Goal: Task Accomplishment & Management: Manage account settings

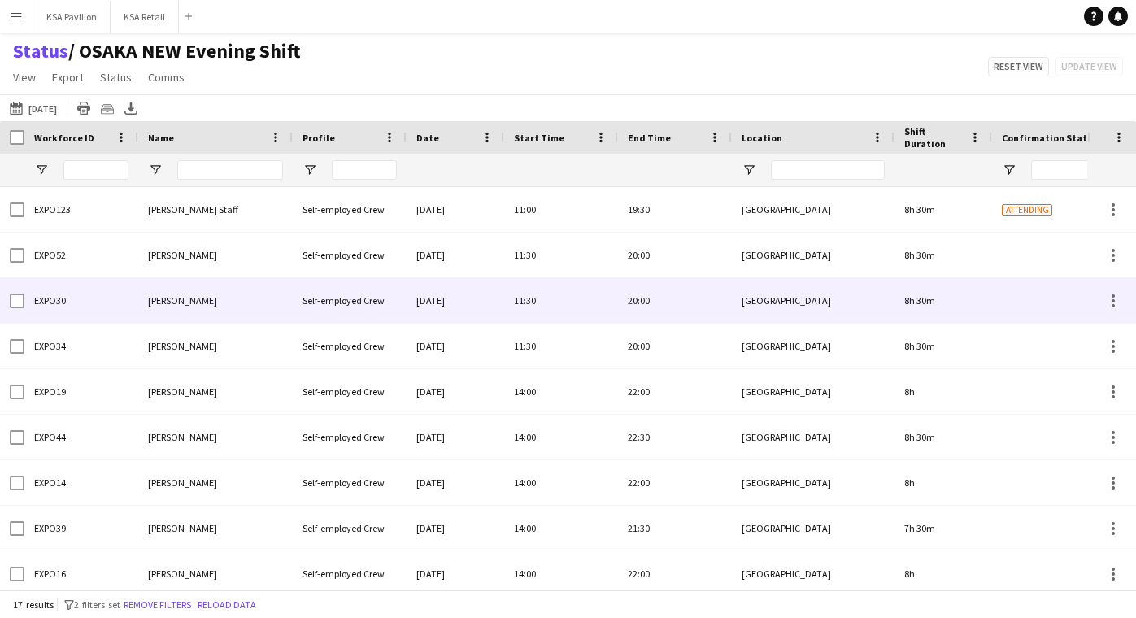
scroll to position [0, 4]
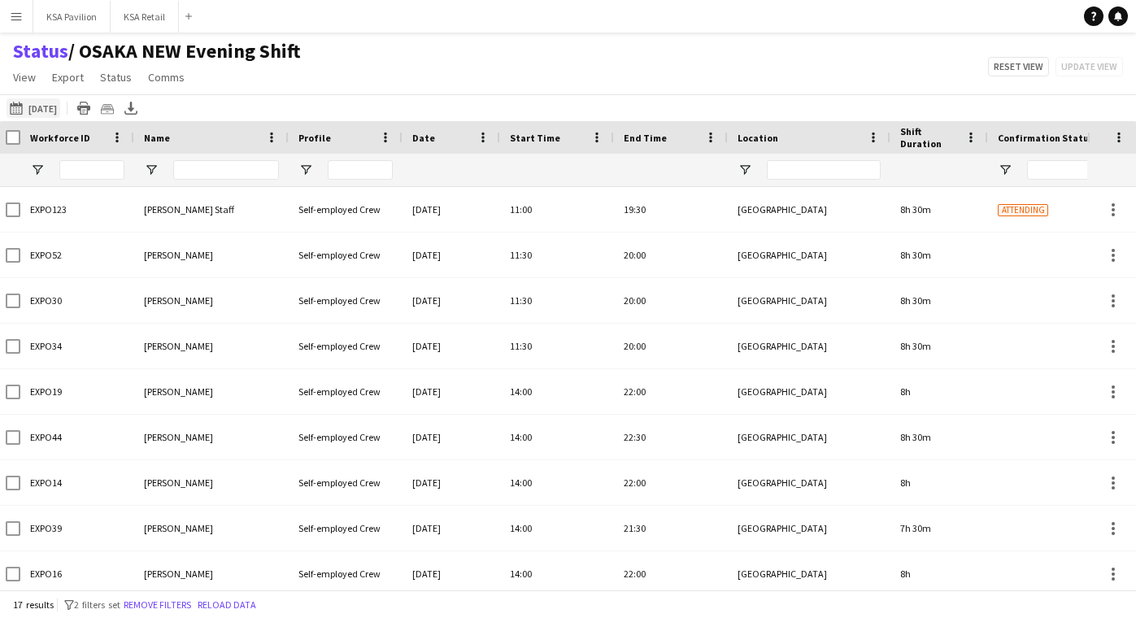
click at [44, 108] on button "[DATE] to [DATE] [DATE]" at bounding box center [34, 108] width 54 height 20
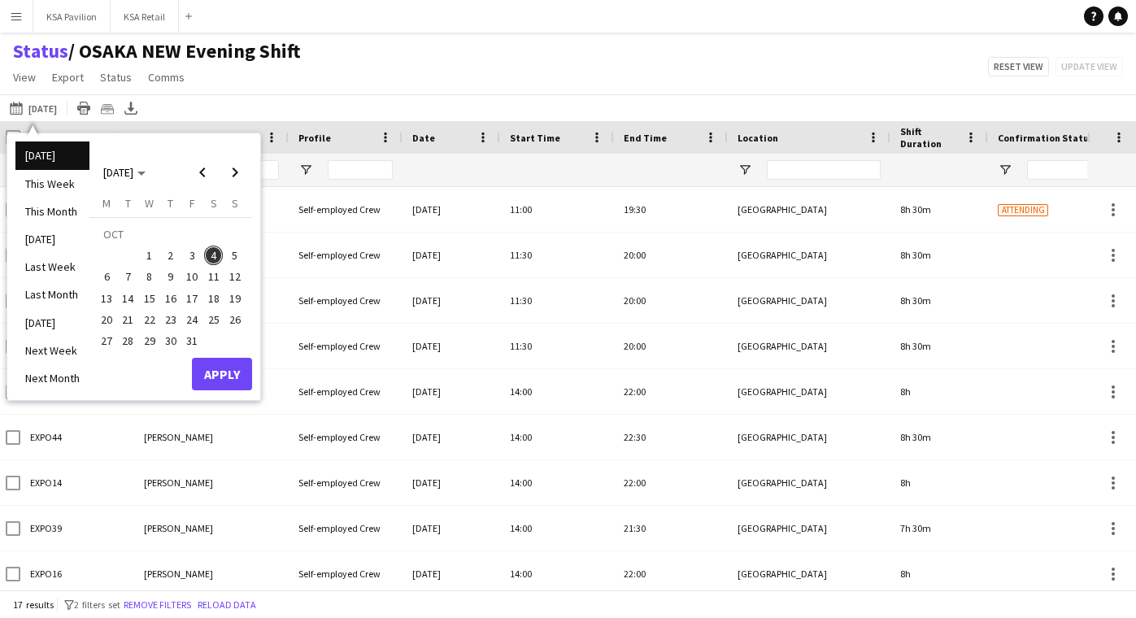
click at [212, 259] on span "4" at bounding box center [214, 256] width 20 height 20
click at [236, 366] on button "Apply" at bounding box center [222, 374] width 60 height 33
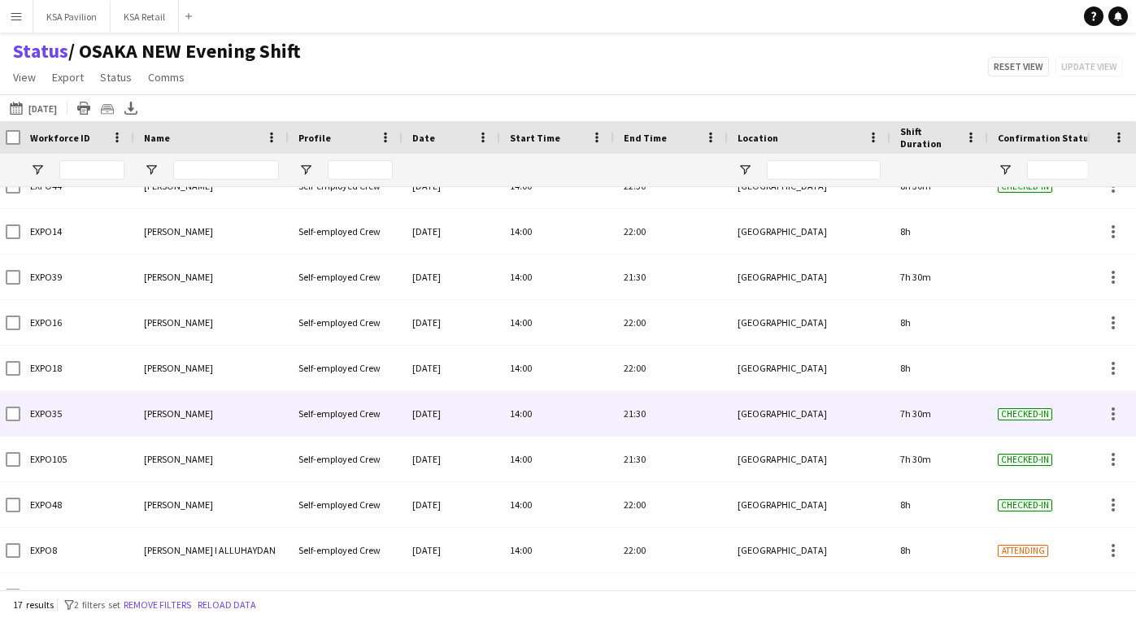
scroll to position [220, 0]
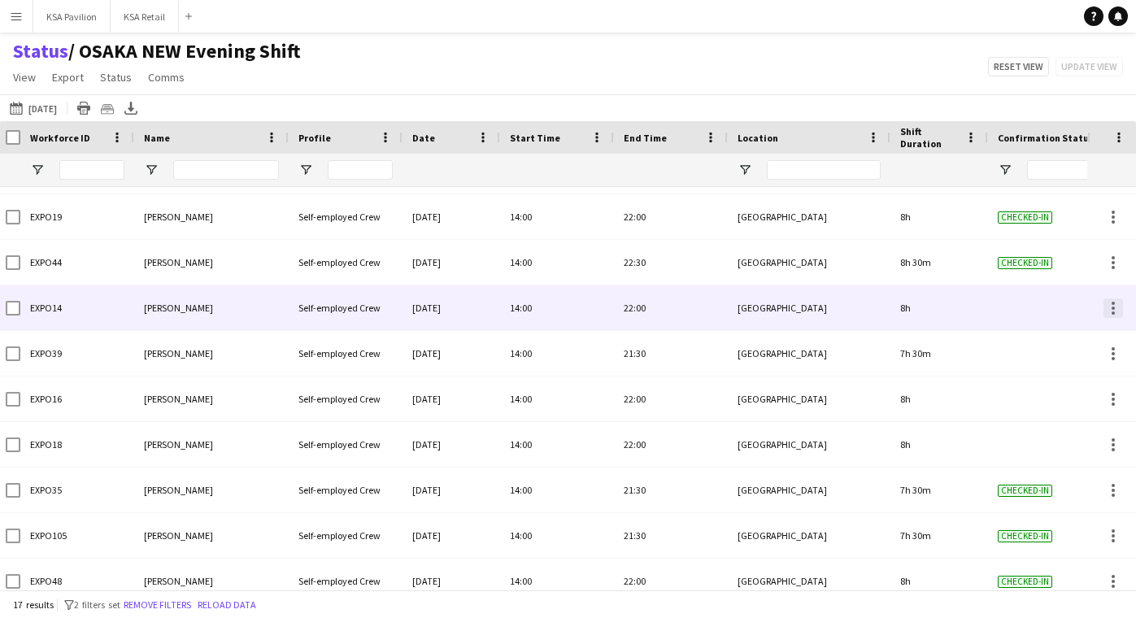
click at [1113, 312] on div at bounding box center [1113, 313] width 3 height 3
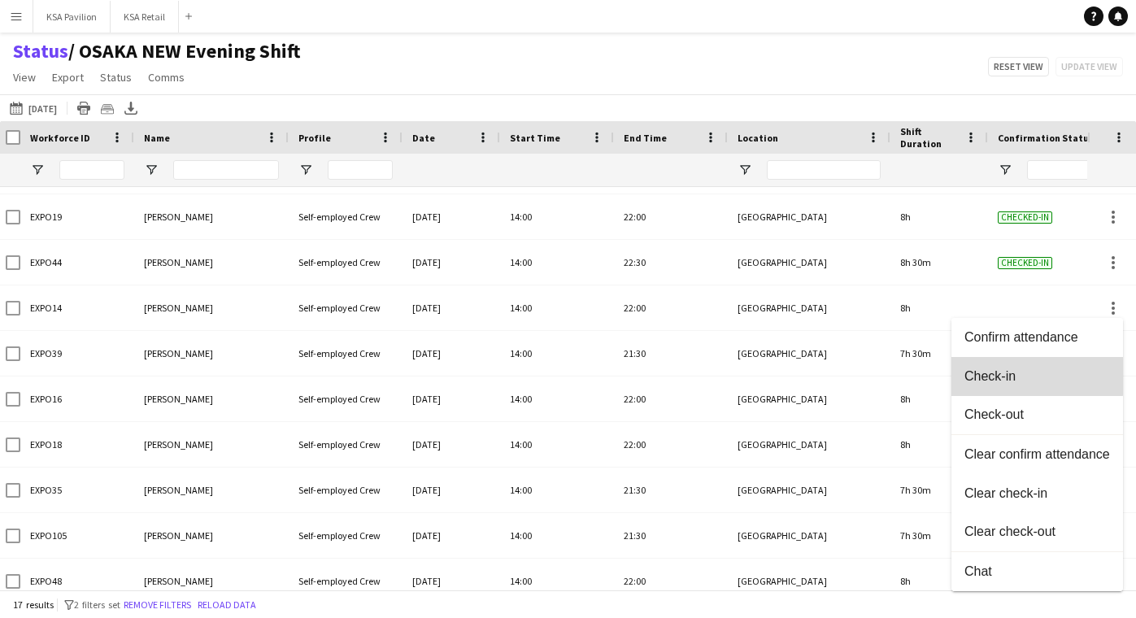
click at [1037, 374] on span "Check-in" at bounding box center [1038, 375] width 146 height 15
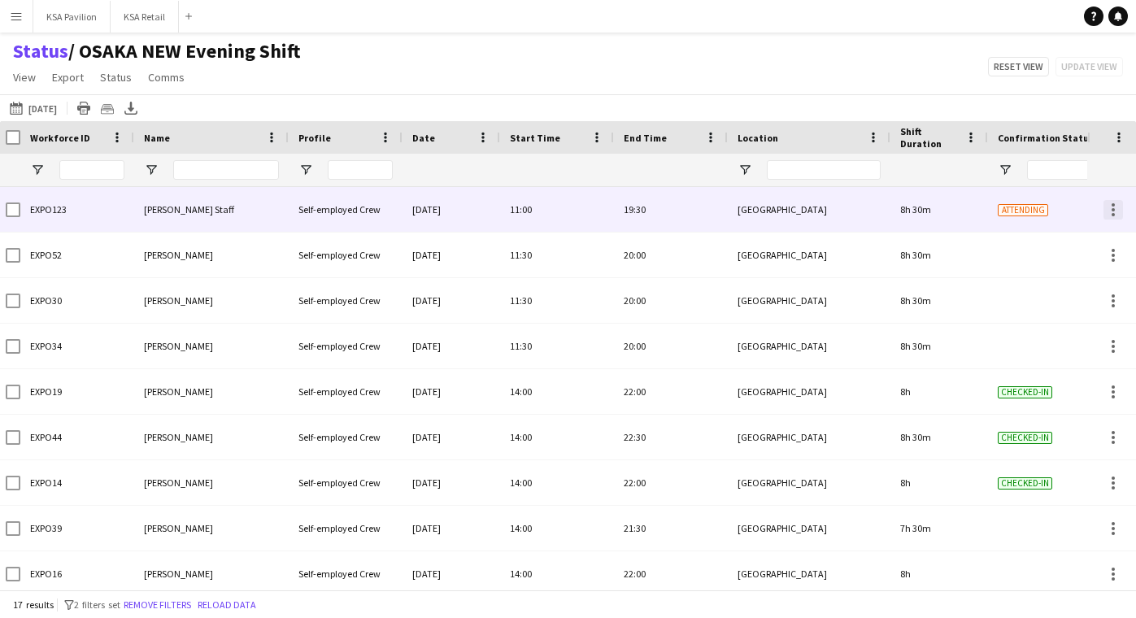
click at [1113, 208] on div at bounding box center [1113, 209] width 3 height 3
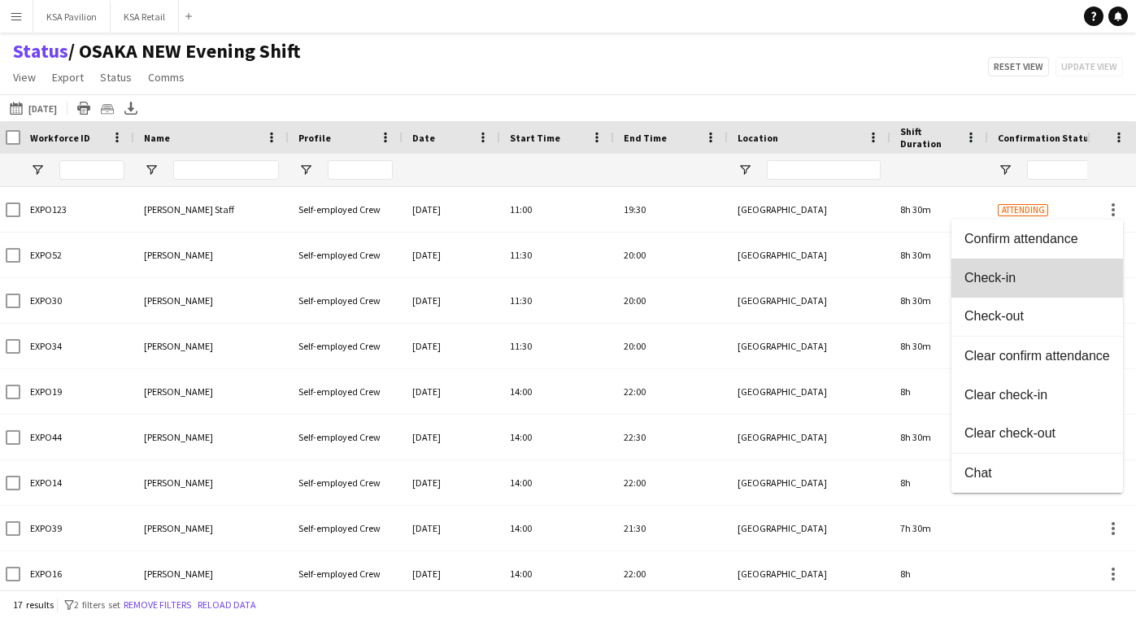
click at [1079, 270] on button "Check-in" at bounding box center [1038, 278] width 172 height 39
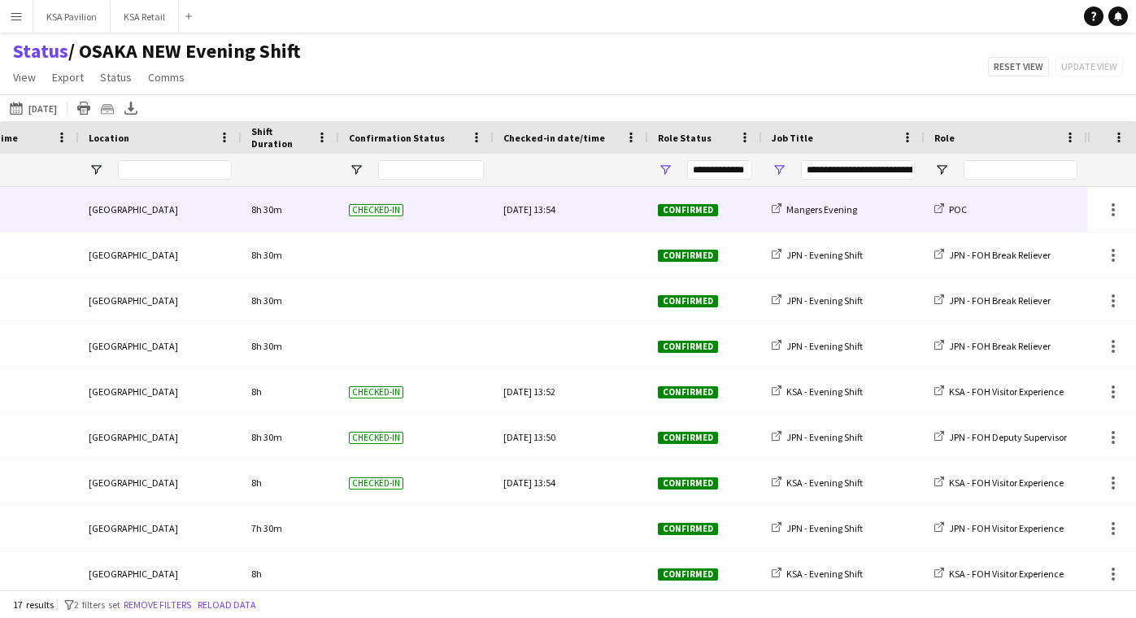
click at [575, 208] on div "[DATE] 13:54" at bounding box center [570, 209] width 135 height 45
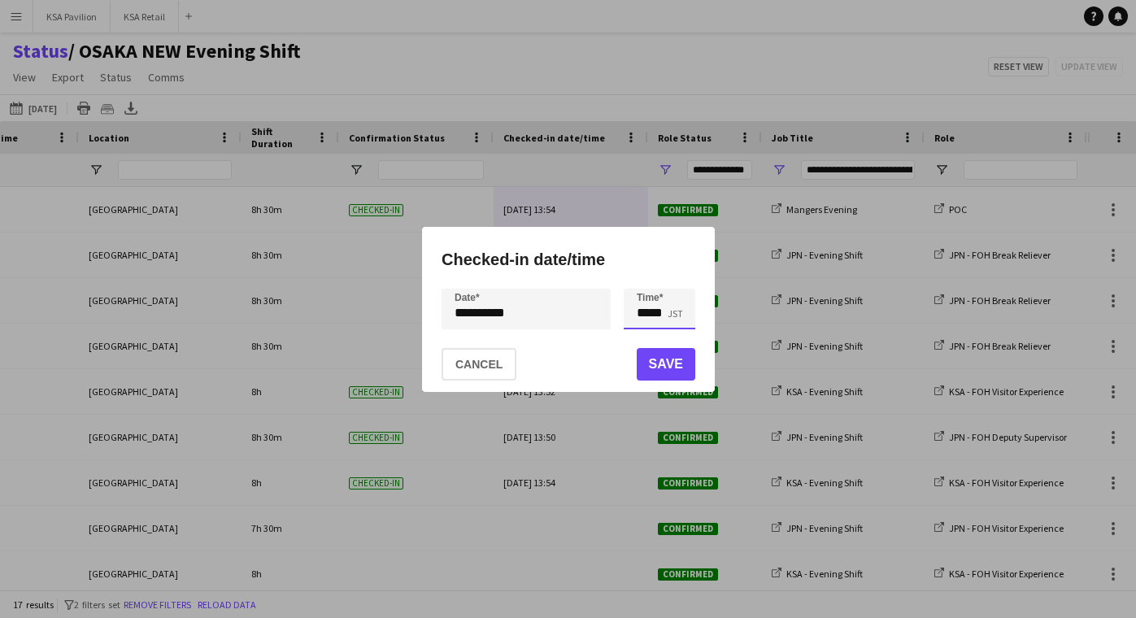
click at [661, 324] on input "*****" at bounding box center [660, 309] width 72 height 41
click at [644, 335] on div at bounding box center [643, 337] width 33 height 16
click at [680, 334] on div at bounding box center [676, 337] width 33 height 16
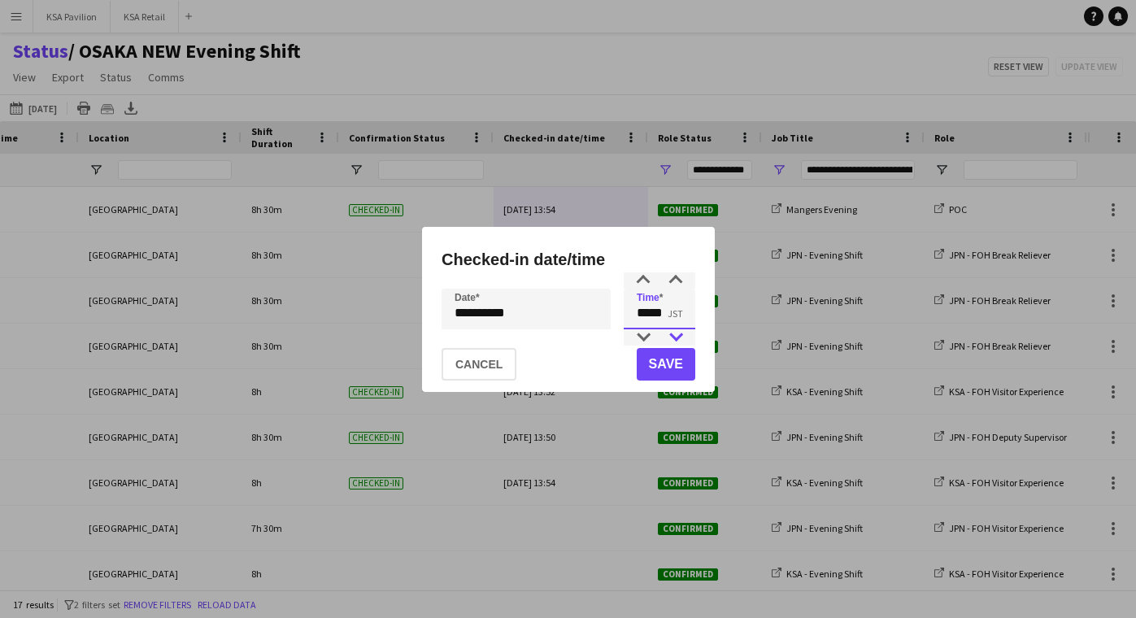
type input "*****"
click at [680, 334] on div at bounding box center [676, 337] width 33 height 16
click at [669, 360] on button "Save" at bounding box center [665, 364] width 59 height 33
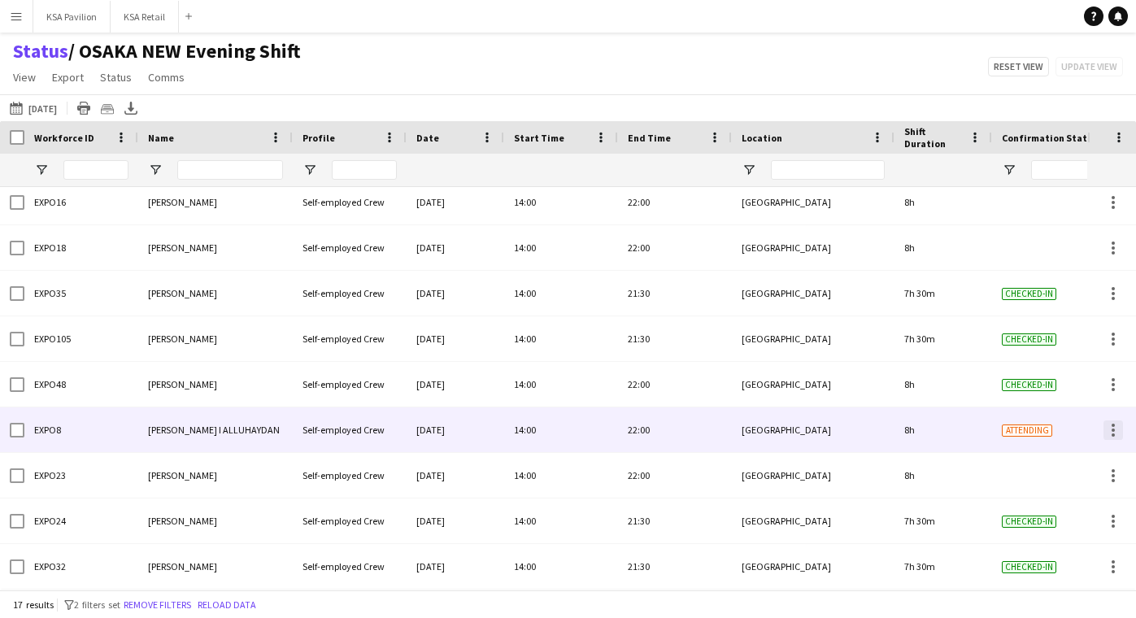
click at [1115, 430] on div at bounding box center [1114, 431] width 20 height 20
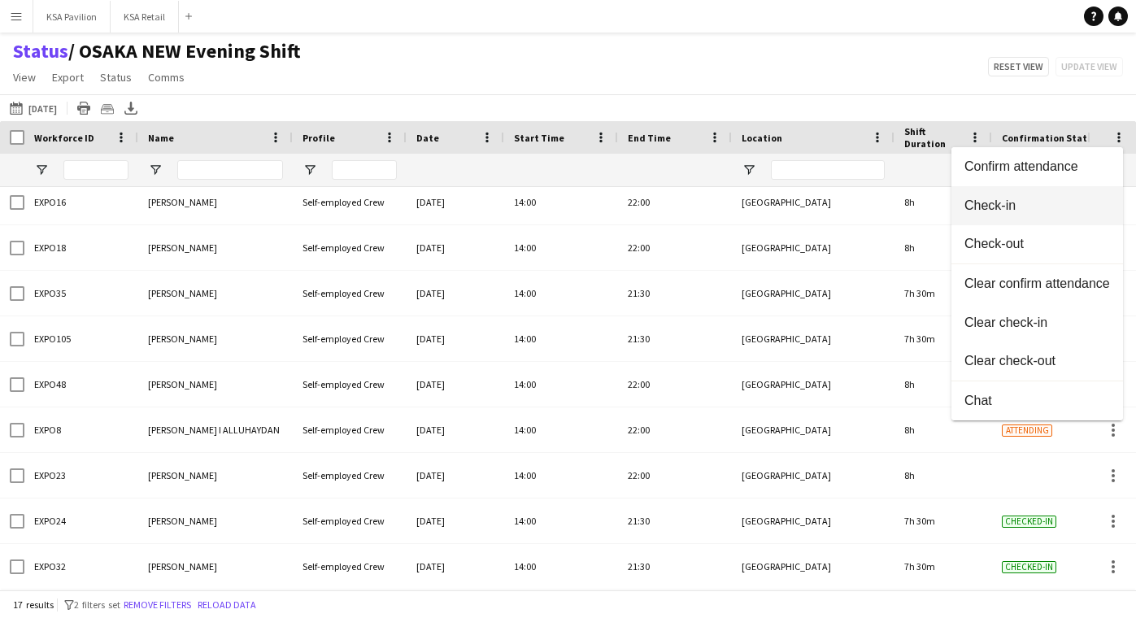
click at [1085, 211] on span "Check-in" at bounding box center [1038, 205] width 146 height 15
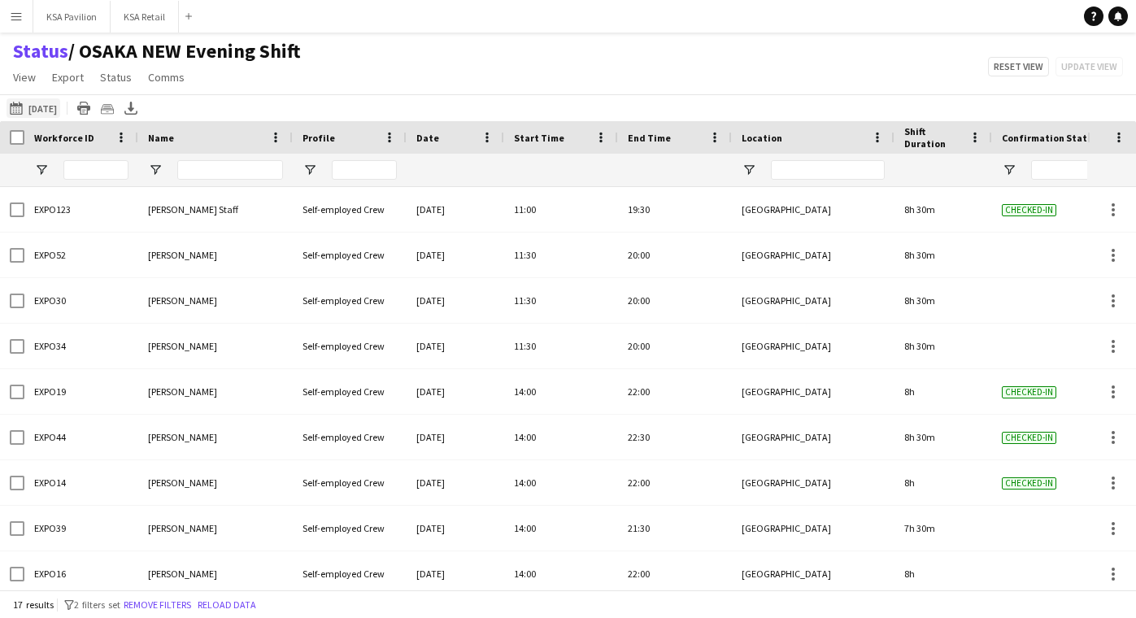
click at [46, 100] on button "[DATE] to [DATE] [DATE]" at bounding box center [34, 108] width 54 height 20
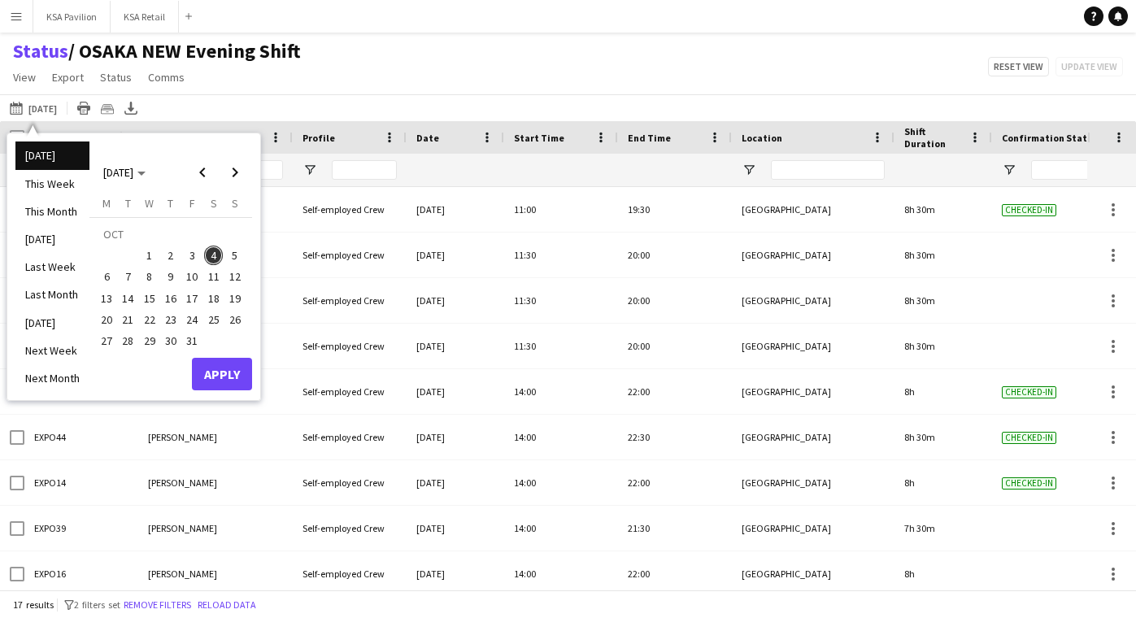
click at [211, 257] on span "4" at bounding box center [214, 256] width 20 height 20
click at [237, 368] on button "Apply" at bounding box center [222, 374] width 60 height 33
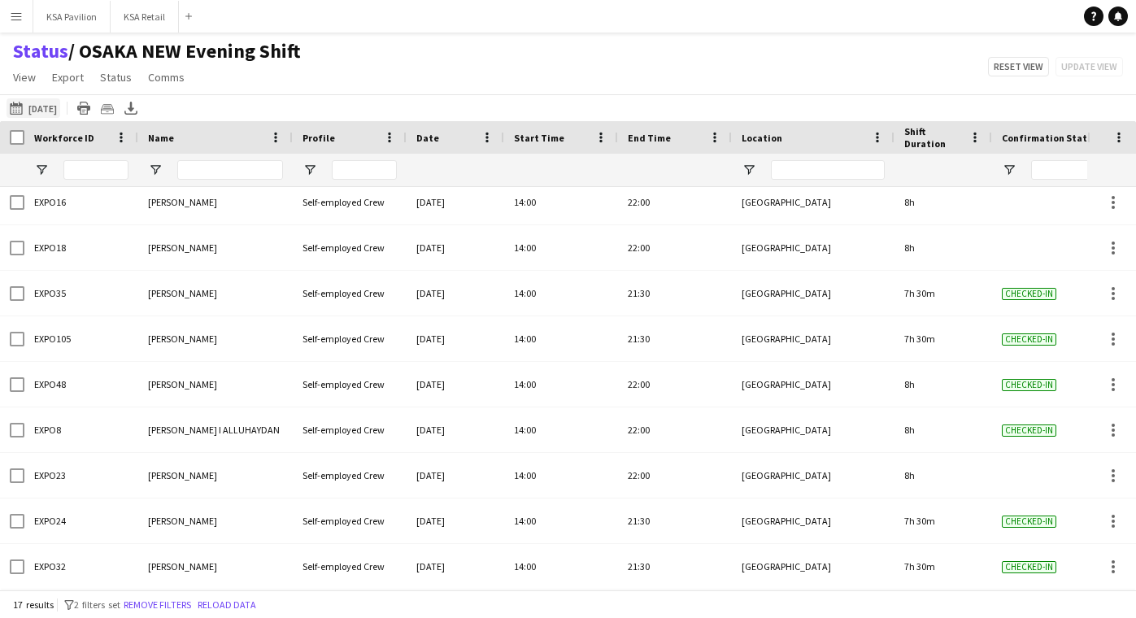
click at [50, 107] on button "[DATE] to [DATE] [DATE]" at bounding box center [34, 108] width 54 height 20
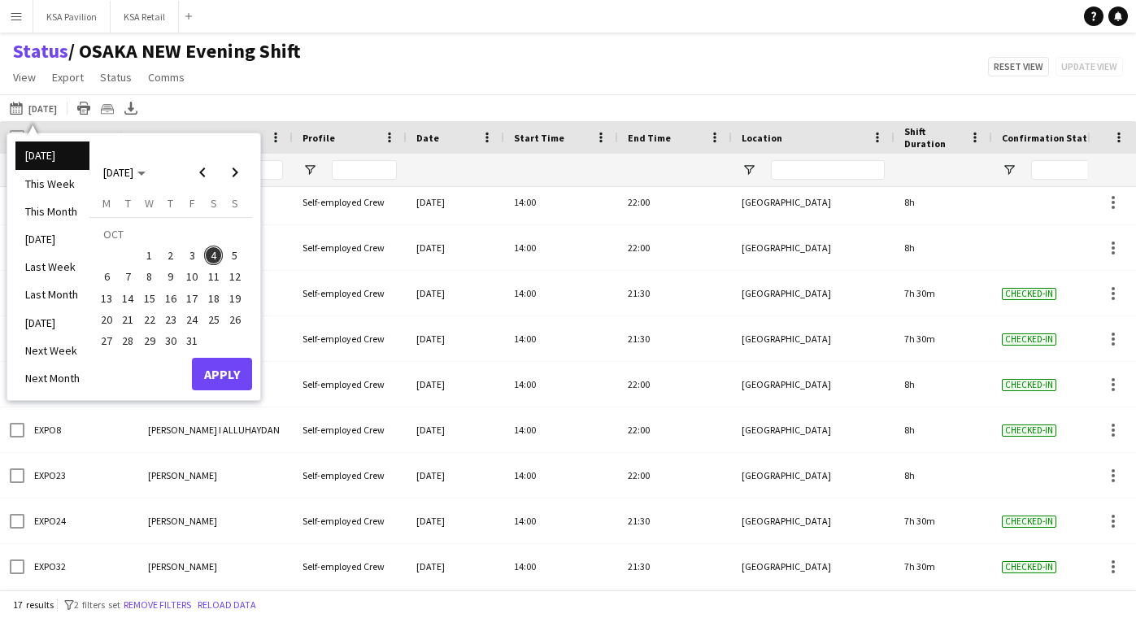
click at [217, 260] on span "4" at bounding box center [214, 256] width 20 height 20
click at [224, 368] on button "Apply" at bounding box center [222, 374] width 60 height 33
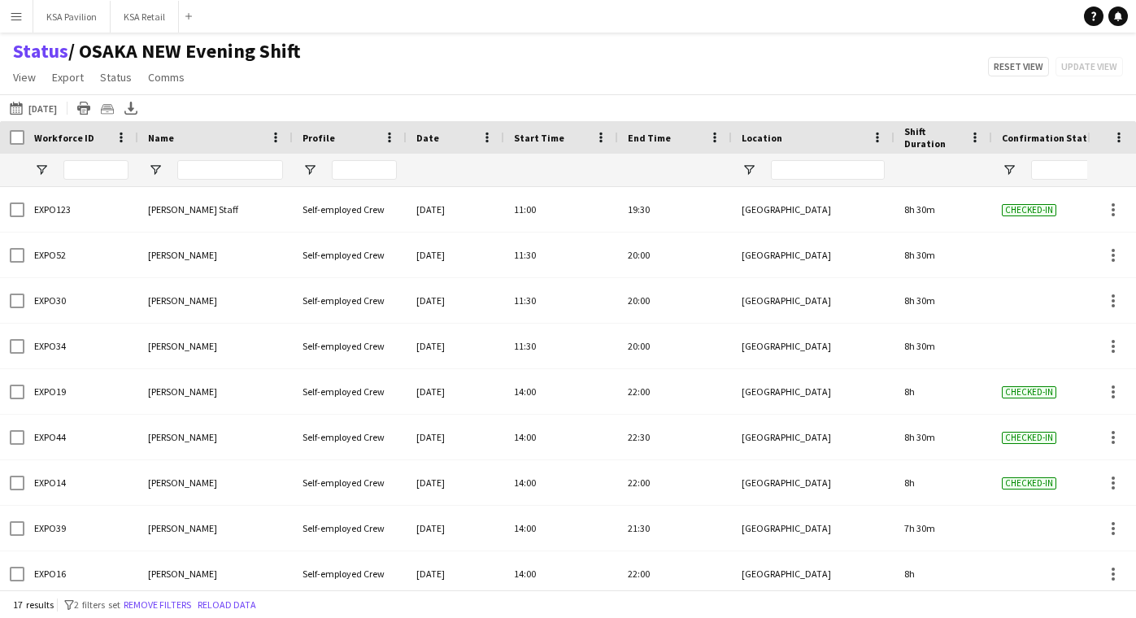
scroll to position [0, 0]
click at [47, 106] on button "[DATE] to [DATE] [DATE]" at bounding box center [34, 108] width 54 height 20
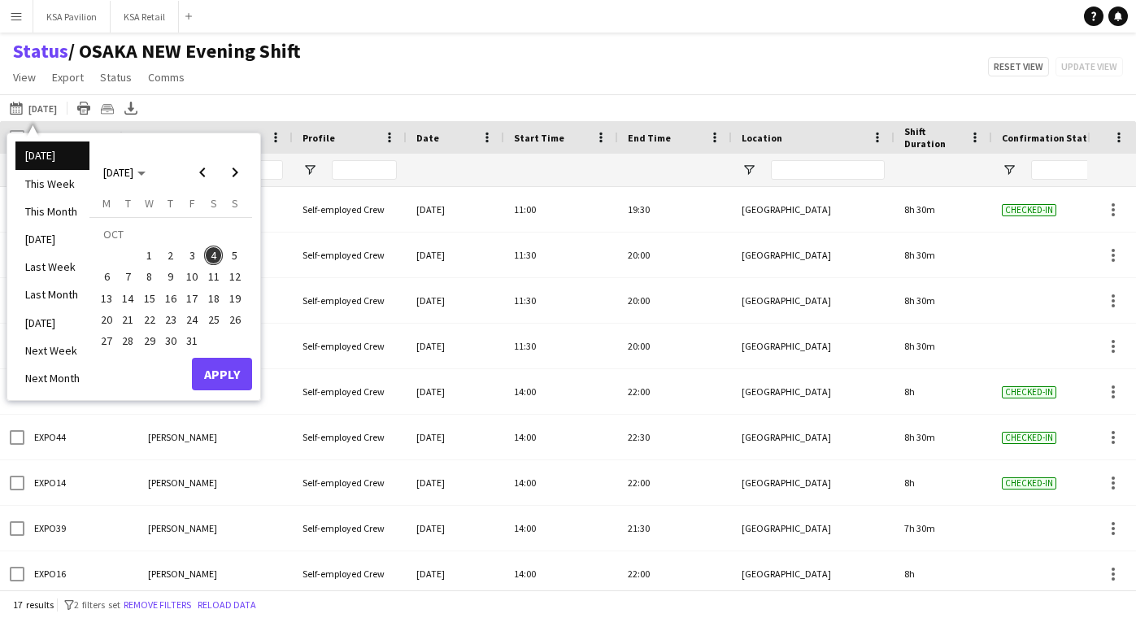
click at [210, 261] on span "4" at bounding box center [214, 256] width 20 height 20
click at [232, 376] on button "Apply" at bounding box center [222, 374] width 60 height 33
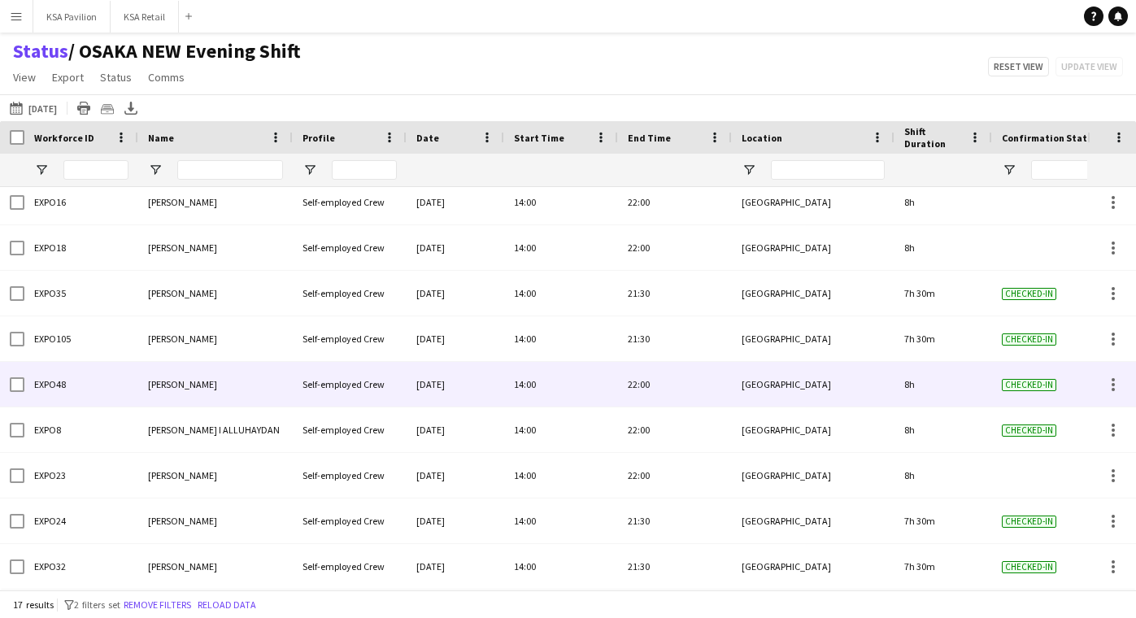
scroll to position [372, 0]
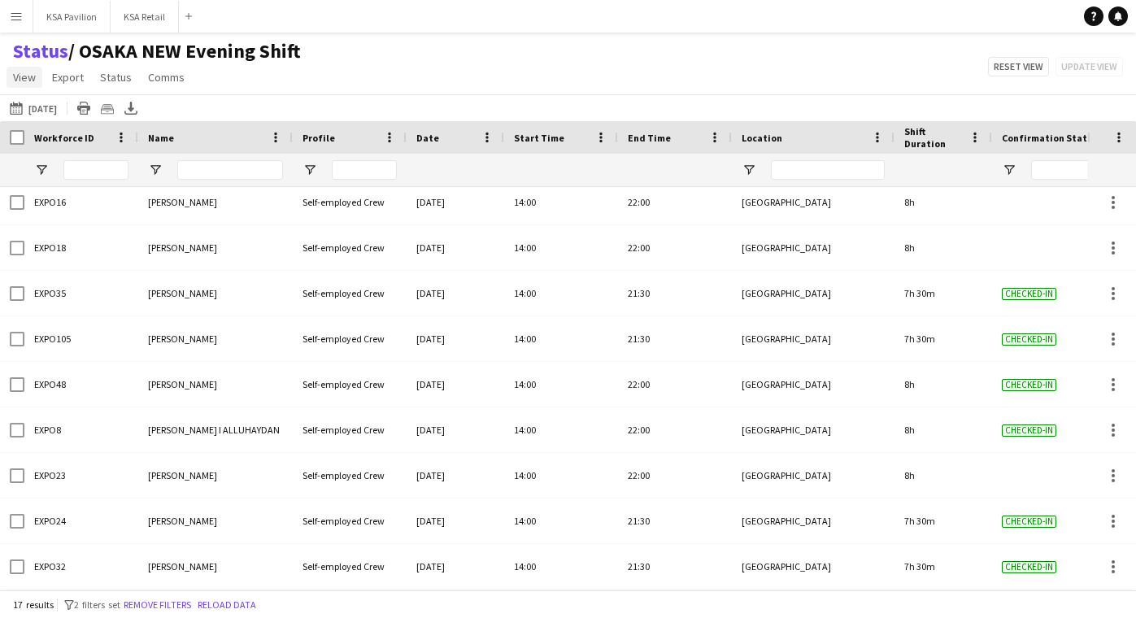
click at [21, 79] on span "View" at bounding box center [24, 77] width 23 height 15
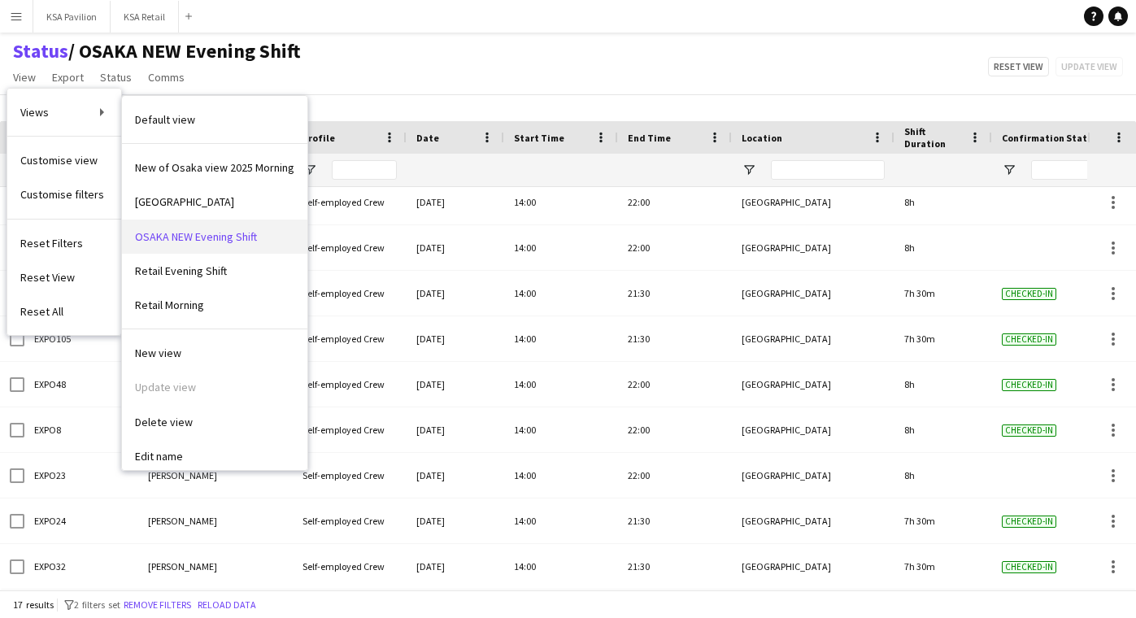
click at [165, 230] on span "OSAKA NEW Evening Shift" at bounding box center [196, 236] width 122 height 15
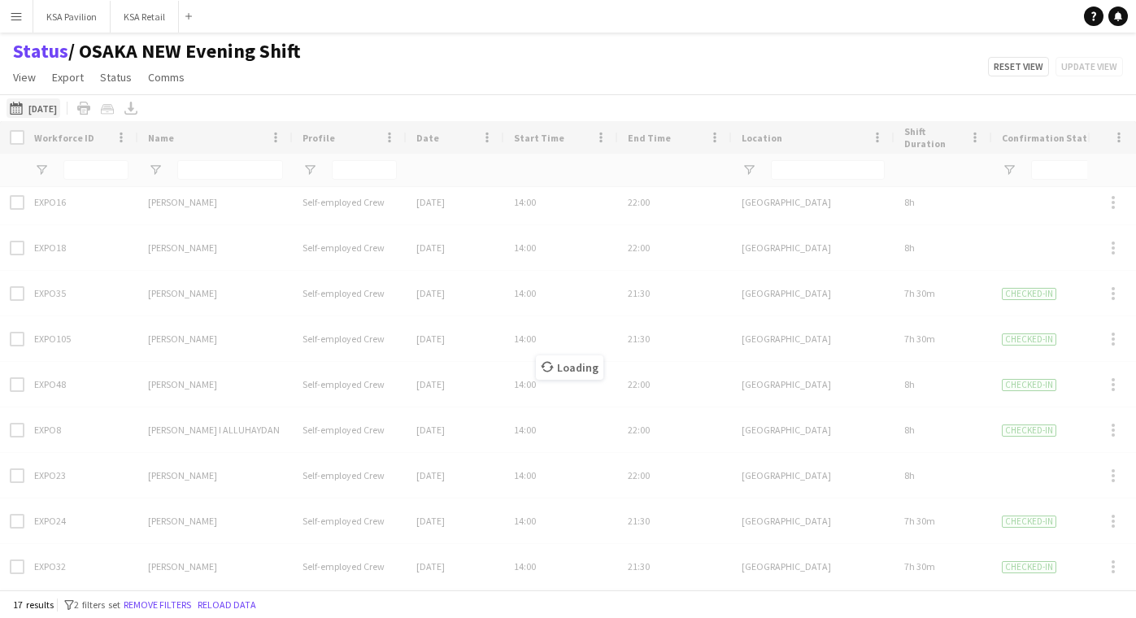
click at [40, 107] on button "[DATE] to [DATE] [DATE]" at bounding box center [34, 108] width 54 height 20
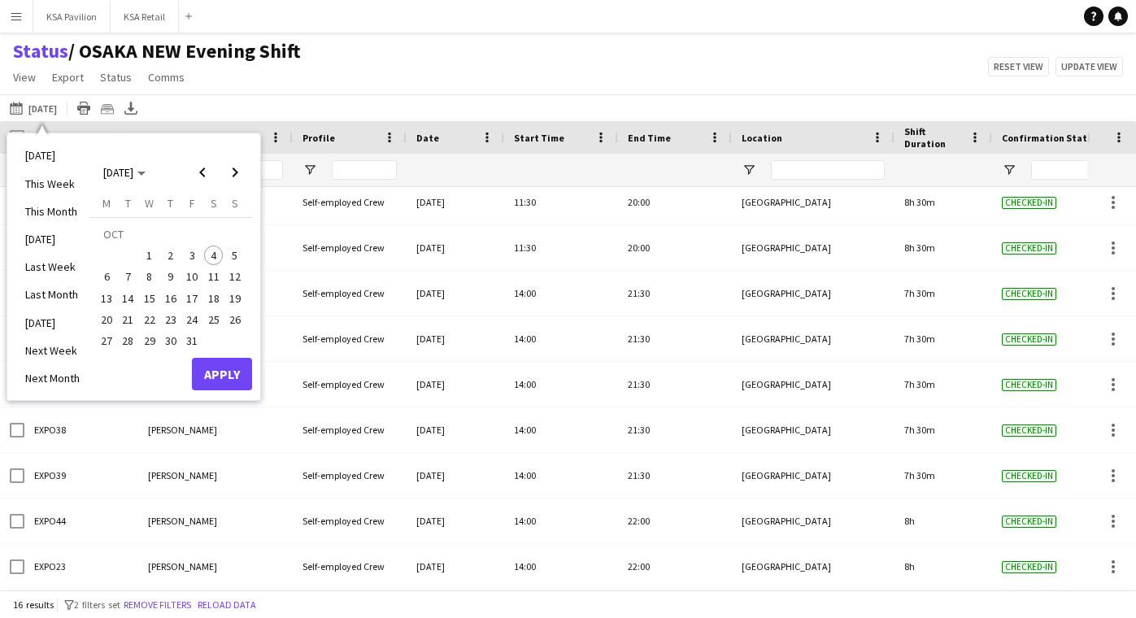
click at [215, 258] on span "4" at bounding box center [214, 256] width 20 height 20
click at [215, 365] on button "Apply" at bounding box center [222, 374] width 60 height 33
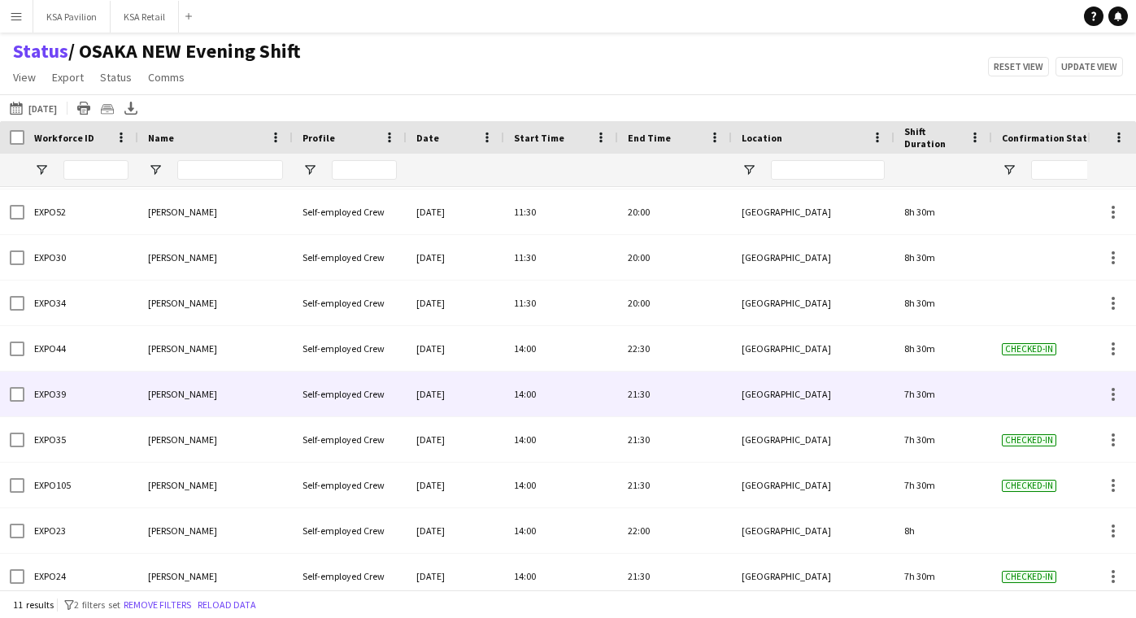
scroll to position [0, 0]
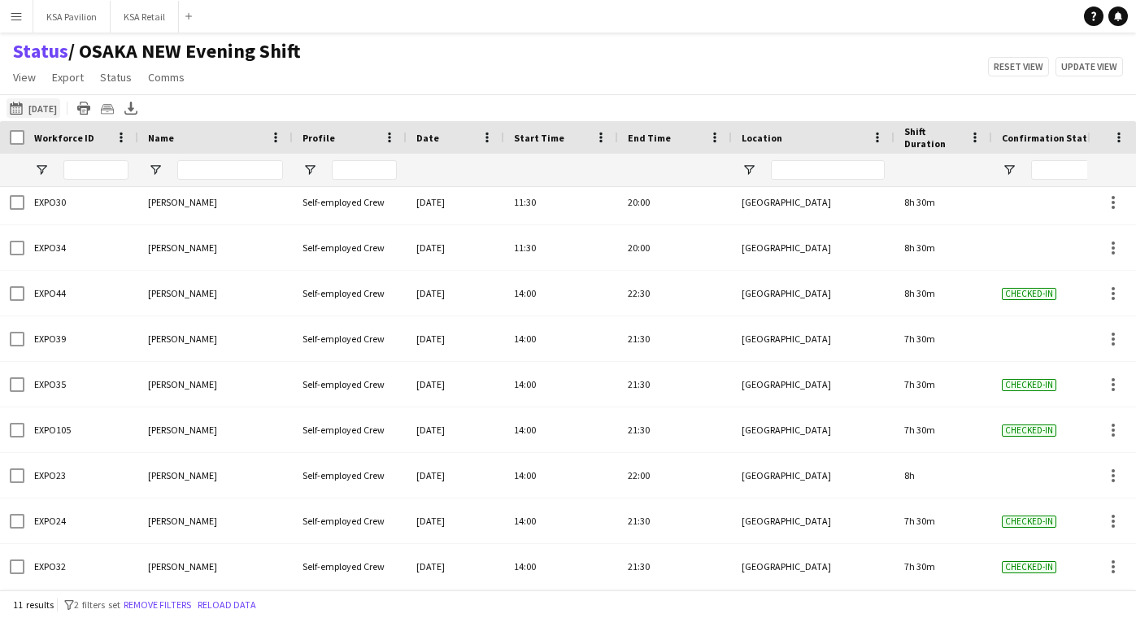
click at [39, 111] on button "[DATE] to [DATE] [DATE]" at bounding box center [34, 108] width 54 height 20
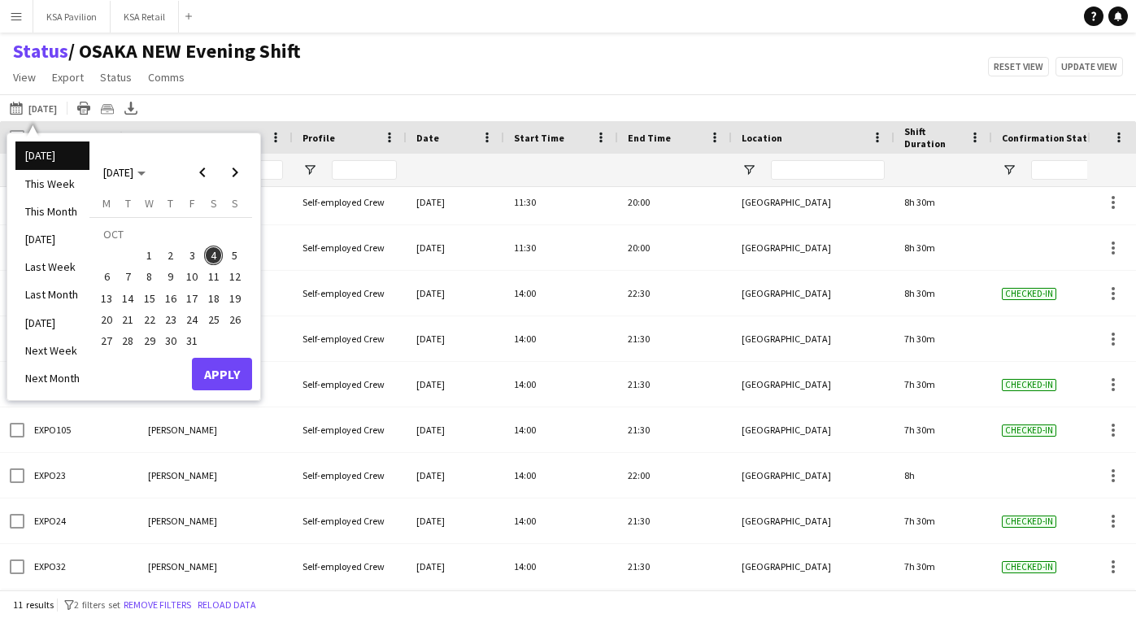
click at [215, 251] on span "4" at bounding box center [214, 256] width 20 height 20
click at [220, 380] on button "Apply" at bounding box center [222, 374] width 60 height 33
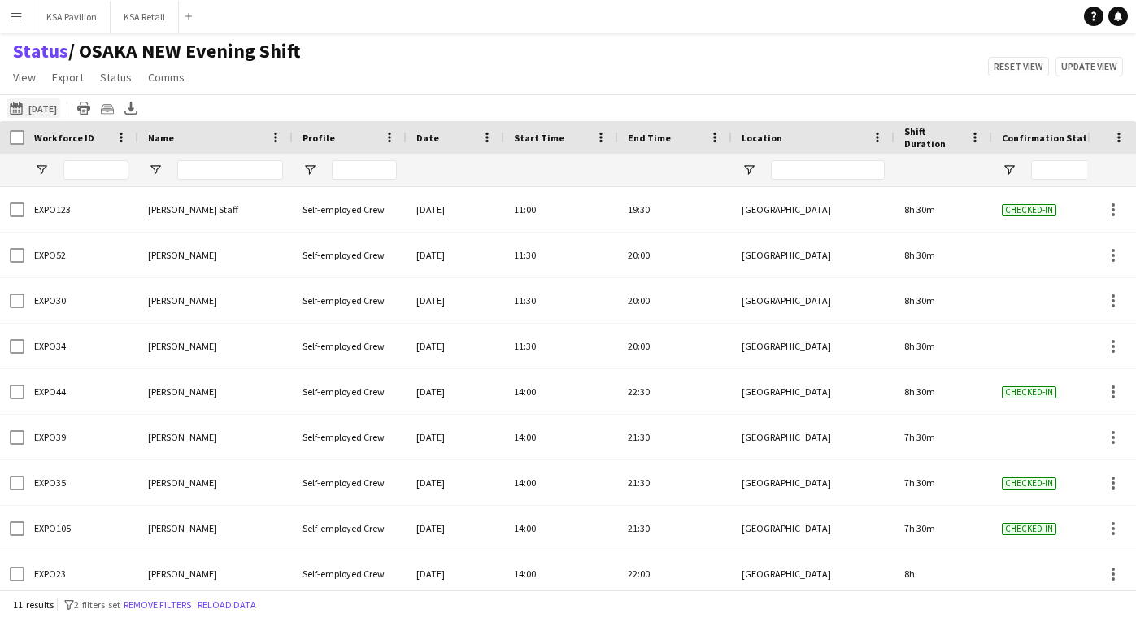
click at [48, 105] on button "[DATE] to [DATE] [DATE]" at bounding box center [34, 108] width 54 height 20
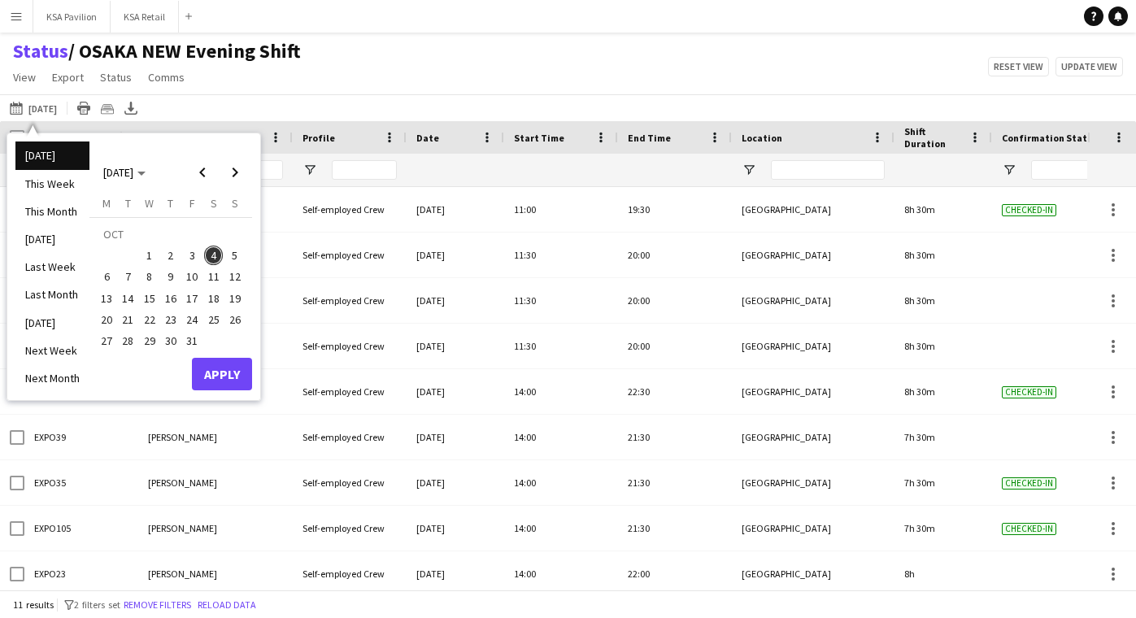
click at [215, 261] on span "4" at bounding box center [214, 256] width 20 height 20
click at [229, 369] on button "Apply" at bounding box center [222, 374] width 60 height 33
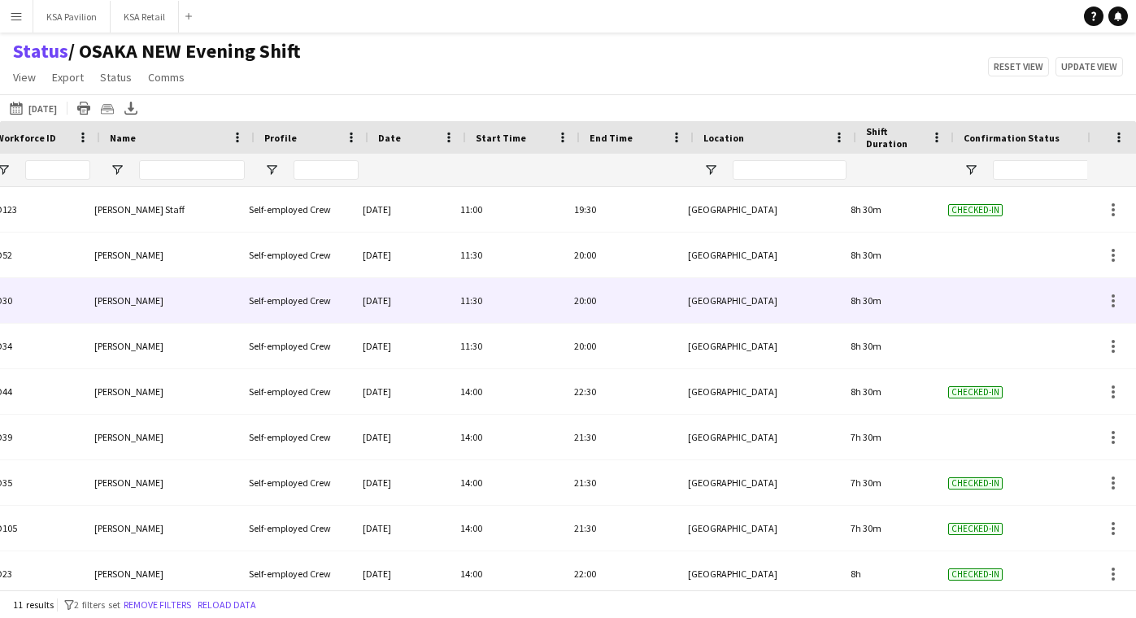
scroll to position [0, 188]
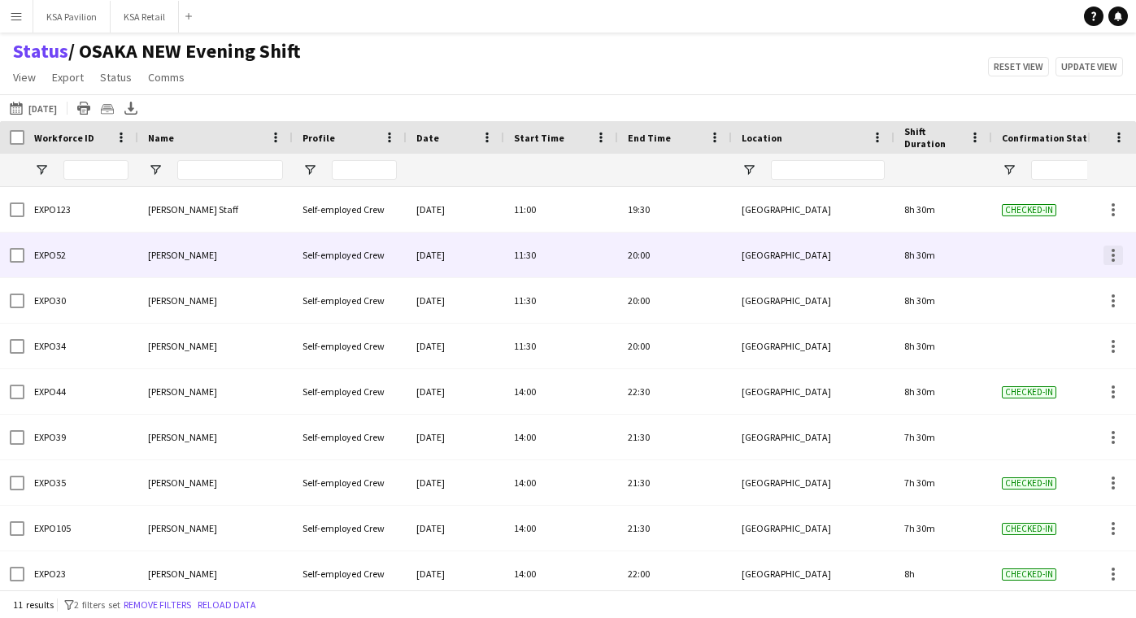
click at [1114, 255] on div at bounding box center [1113, 255] width 3 height 3
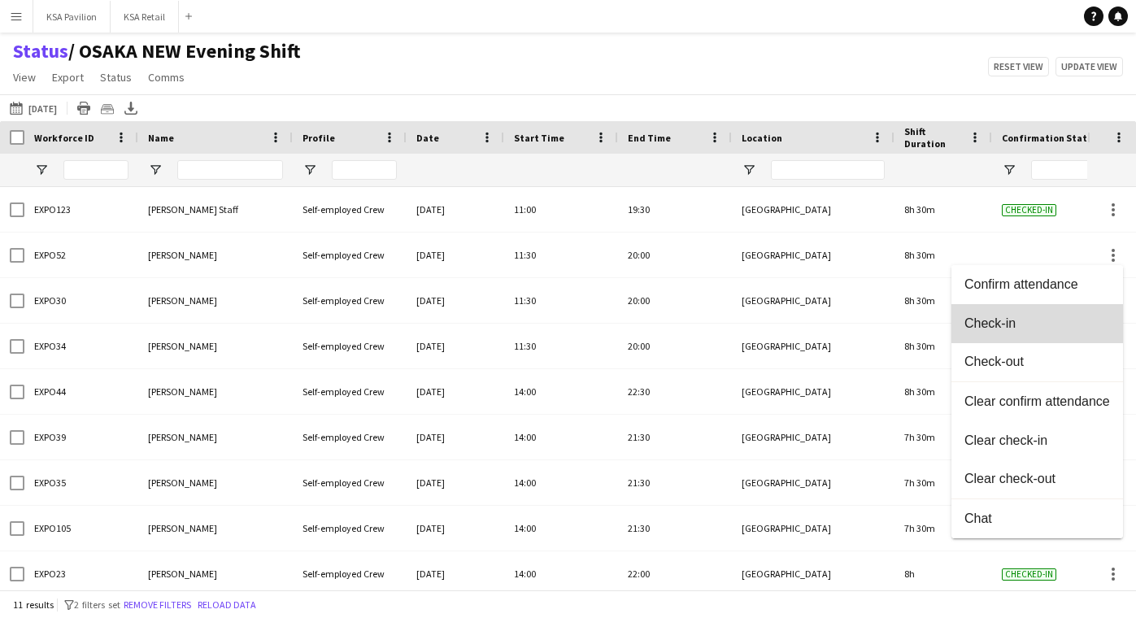
click at [1061, 316] on span "Check-in" at bounding box center [1038, 323] width 146 height 15
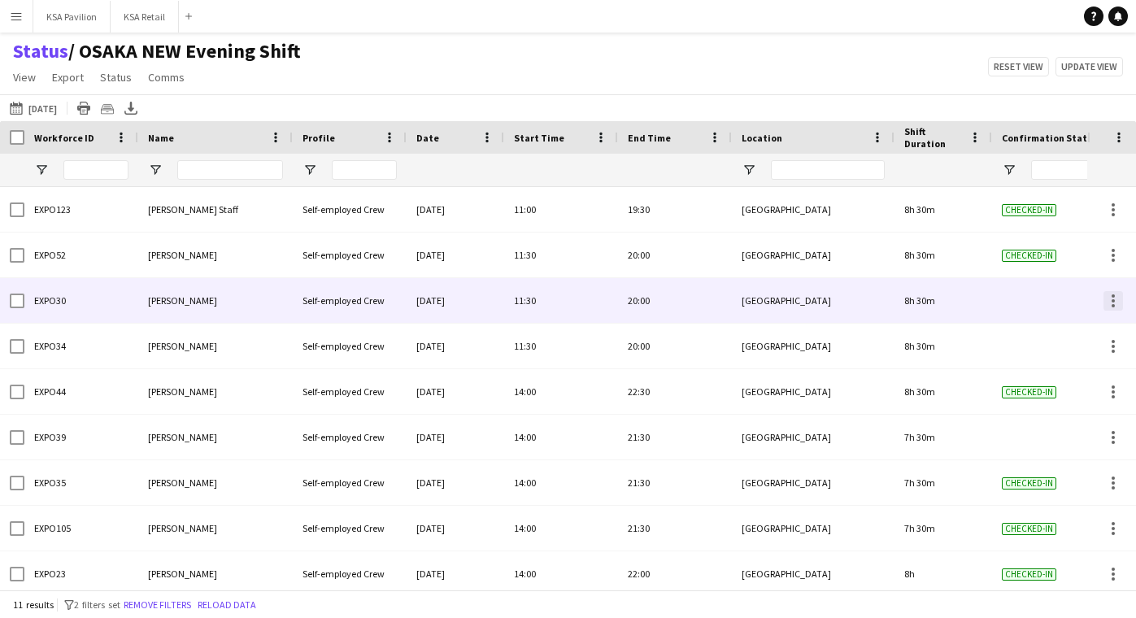
click at [1114, 304] on div at bounding box center [1113, 305] width 3 height 3
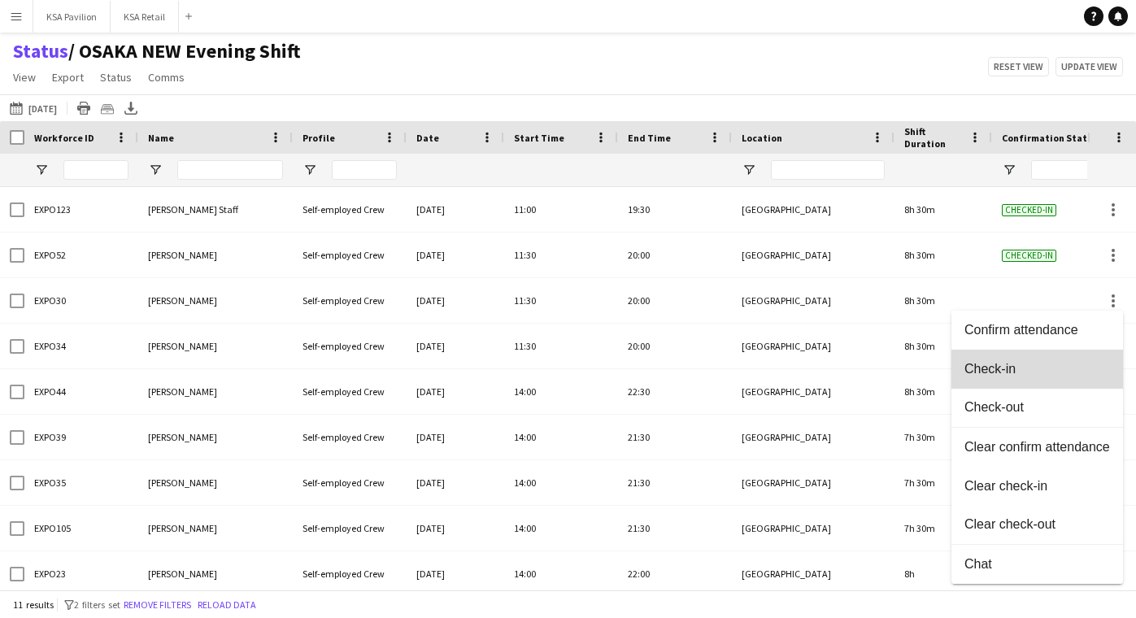
click at [1069, 376] on span "Check-in" at bounding box center [1038, 368] width 146 height 15
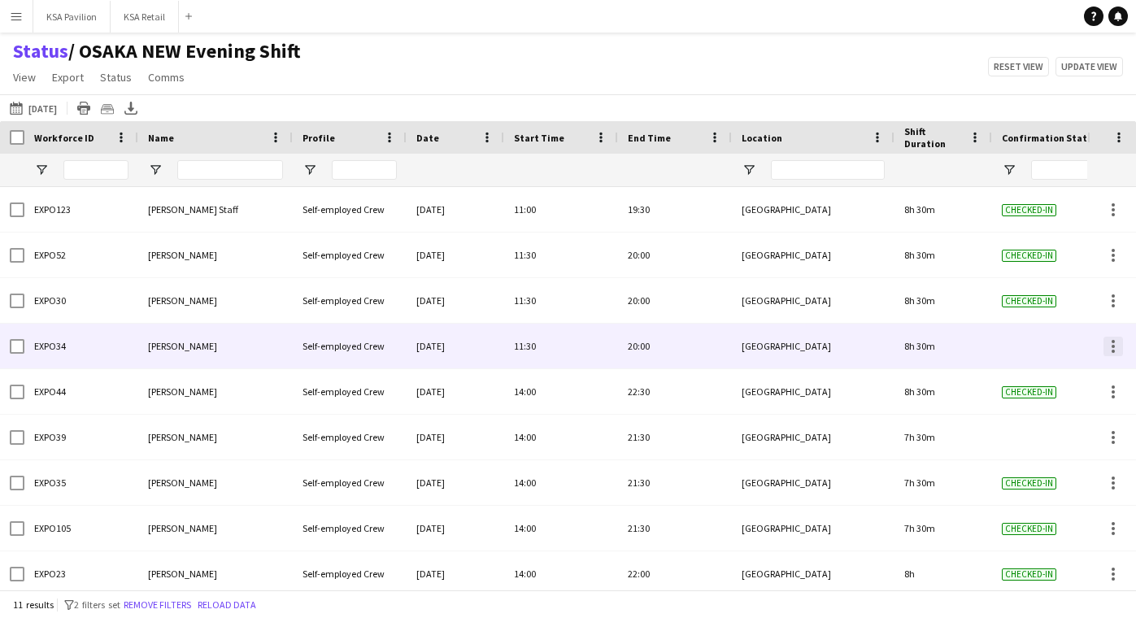
click at [1113, 347] on div at bounding box center [1113, 346] width 3 height 3
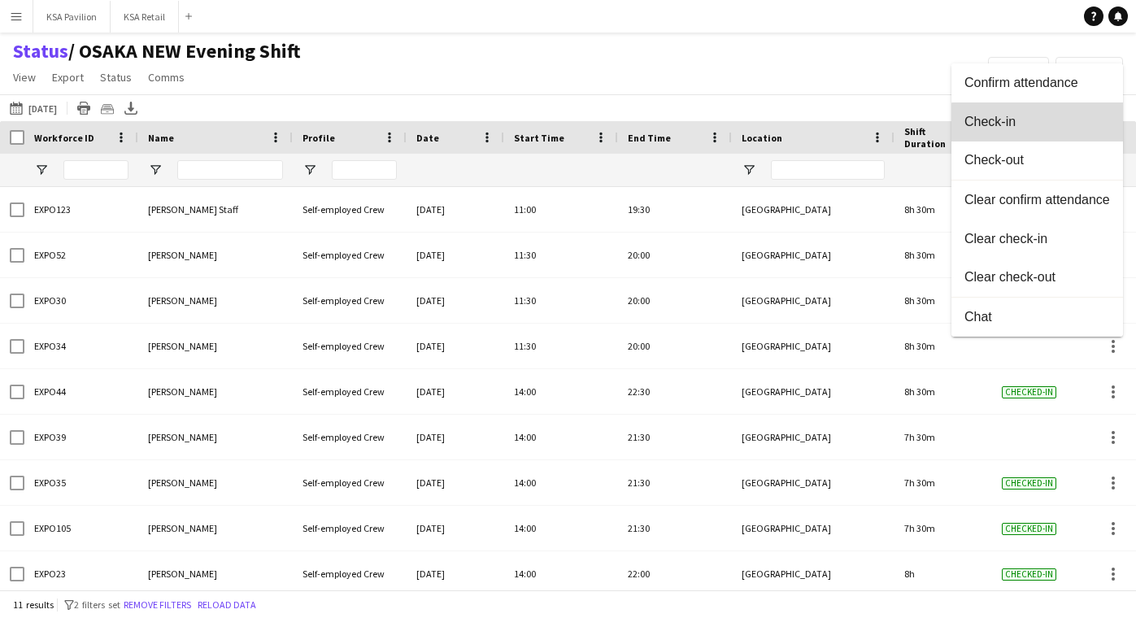
click at [1079, 139] on button "Check-in" at bounding box center [1038, 121] width 172 height 39
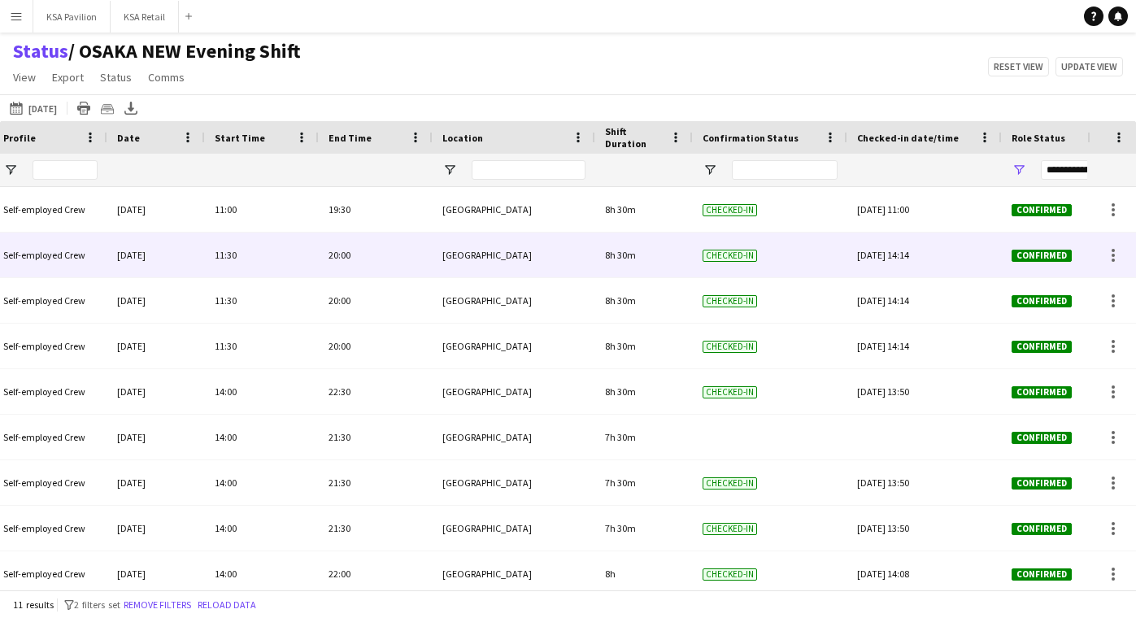
click at [935, 261] on div "[DATE] 14:14" at bounding box center [924, 255] width 135 height 45
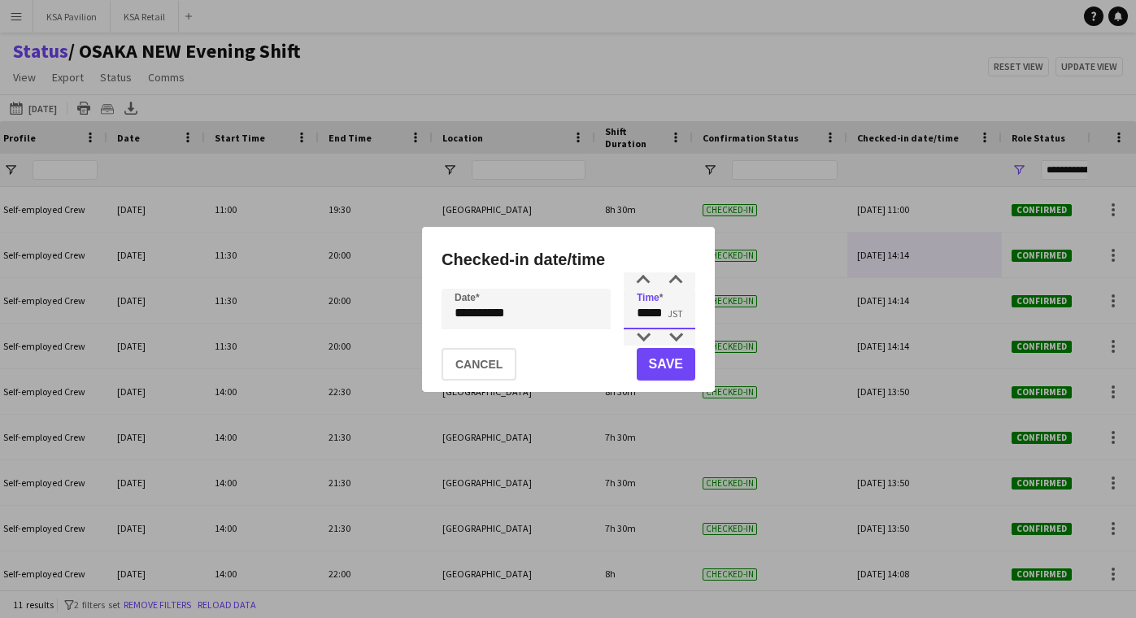
click at [652, 317] on input "*****" at bounding box center [660, 309] width 72 height 41
click at [644, 335] on div at bounding box center [643, 337] width 33 height 16
type input "*****"
click at [644, 335] on div at bounding box center [643, 337] width 33 height 16
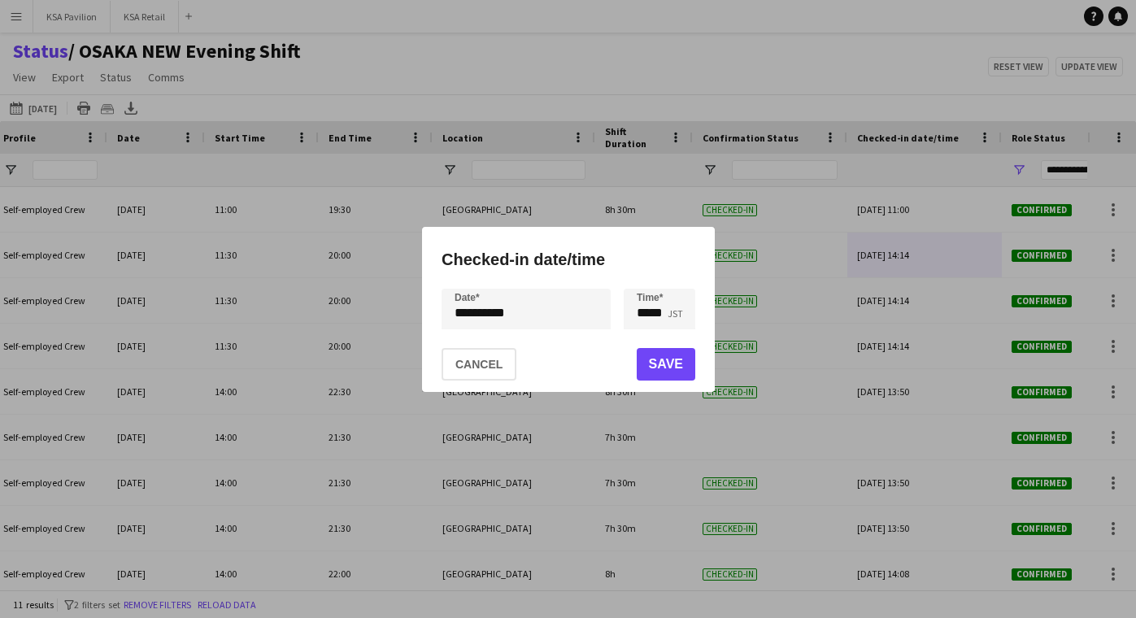
click at [676, 360] on button "Save" at bounding box center [665, 364] width 59 height 33
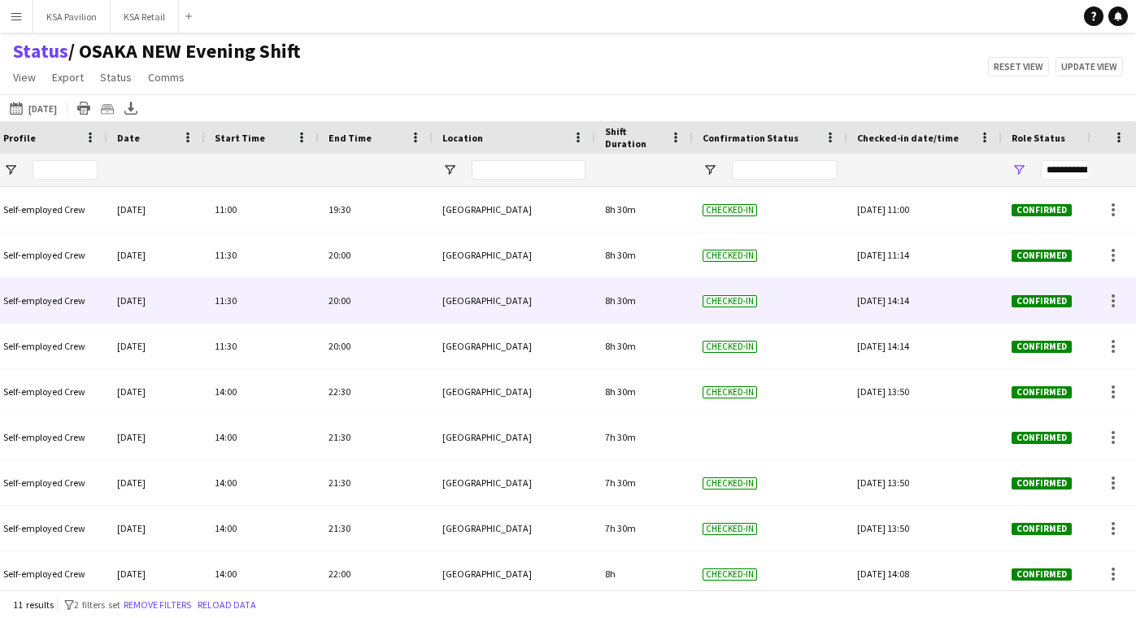
click at [912, 312] on div "[DATE] 14:14" at bounding box center [924, 300] width 135 height 45
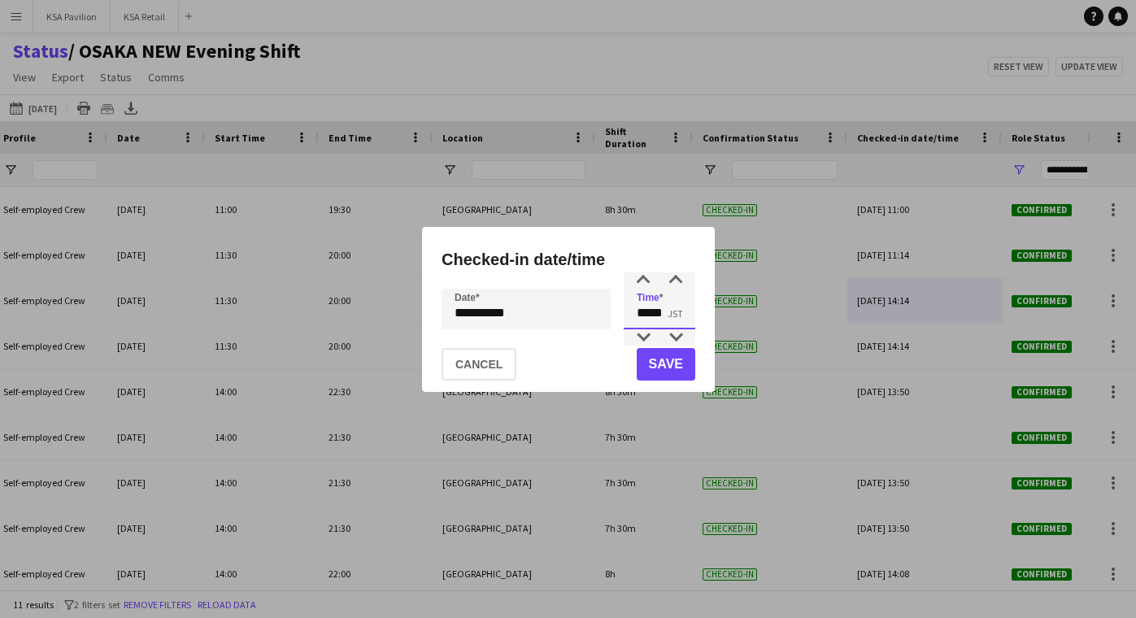
click at [672, 321] on input "*****" at bounding box center [660, 309] width 72 height 41
click at [648, 336] on div at bounding box center [643, 337] width 33 height 16
type input "*****"
click at [648, 336] on div at bounding box center [643, 337] width 33 height 16
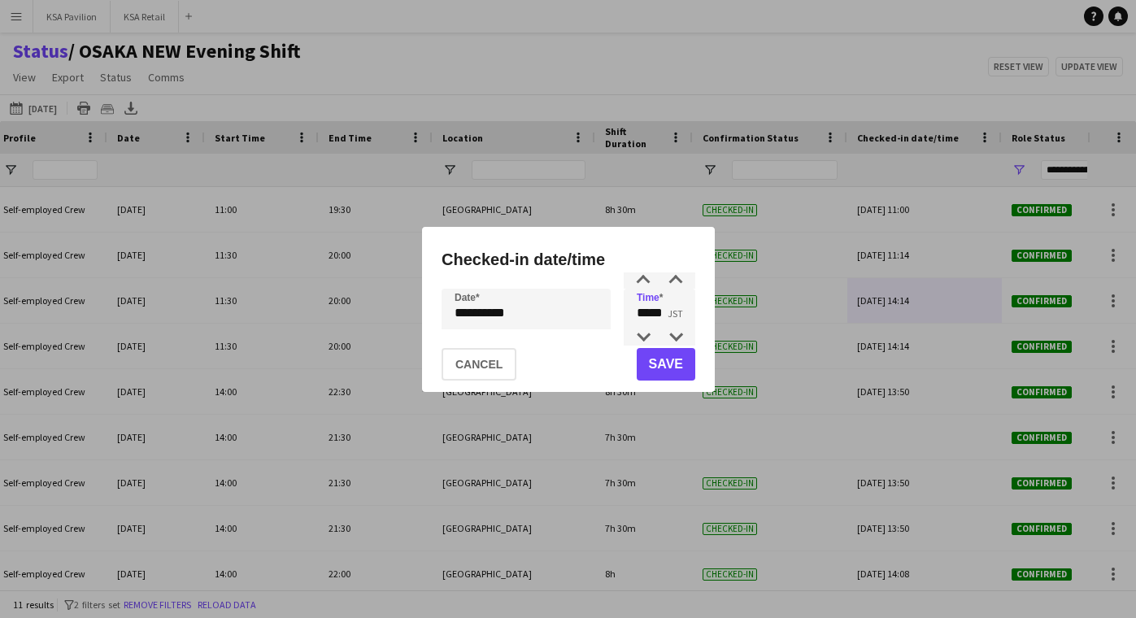
click at [663, 364] on button "Save" at bounding box center [665, 364] width 59 height 33
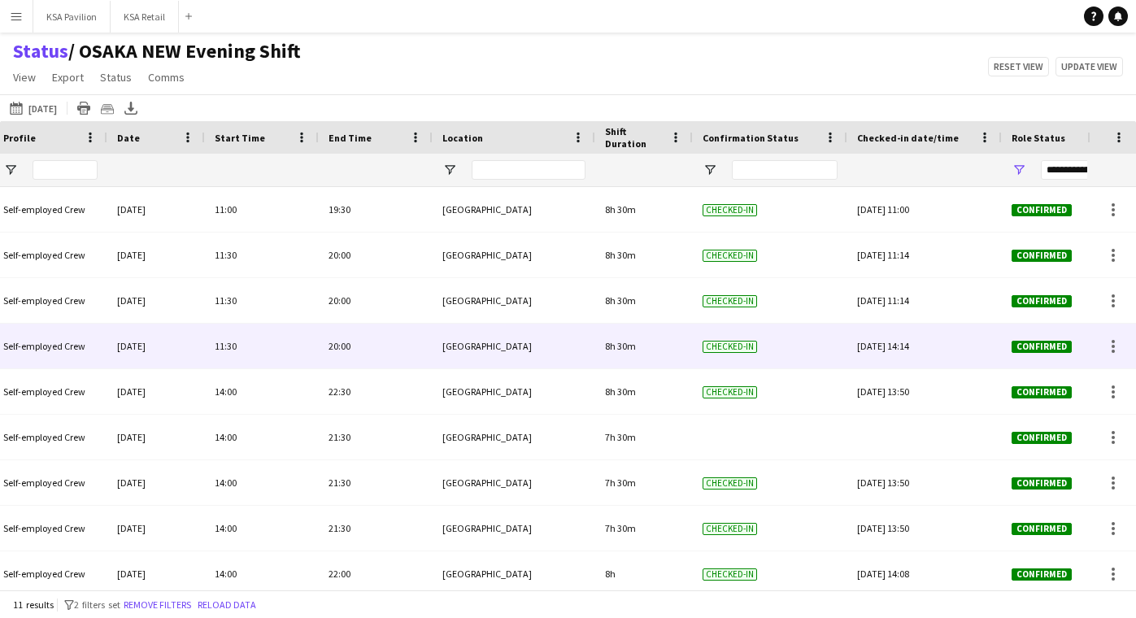
click at [890, 343] on div "[DATE] 14:14" at bounding box center [924, 346] width 135 height 45
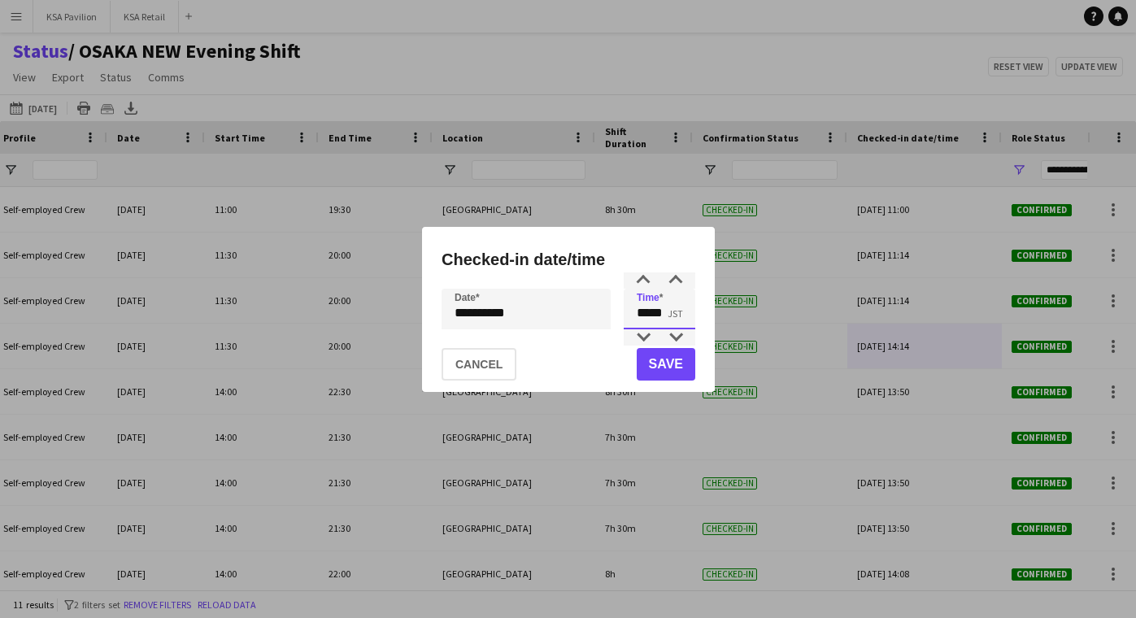
click at [656, 313] on input "*****" at bounding box center [660, 309] width 72 height 41
click at [646, 337] on div at bounding box center [643, 337] width 33 height 16
type input "*****"
click at [646, 337] on div at bounding box center [643, 337] width 33 height 16
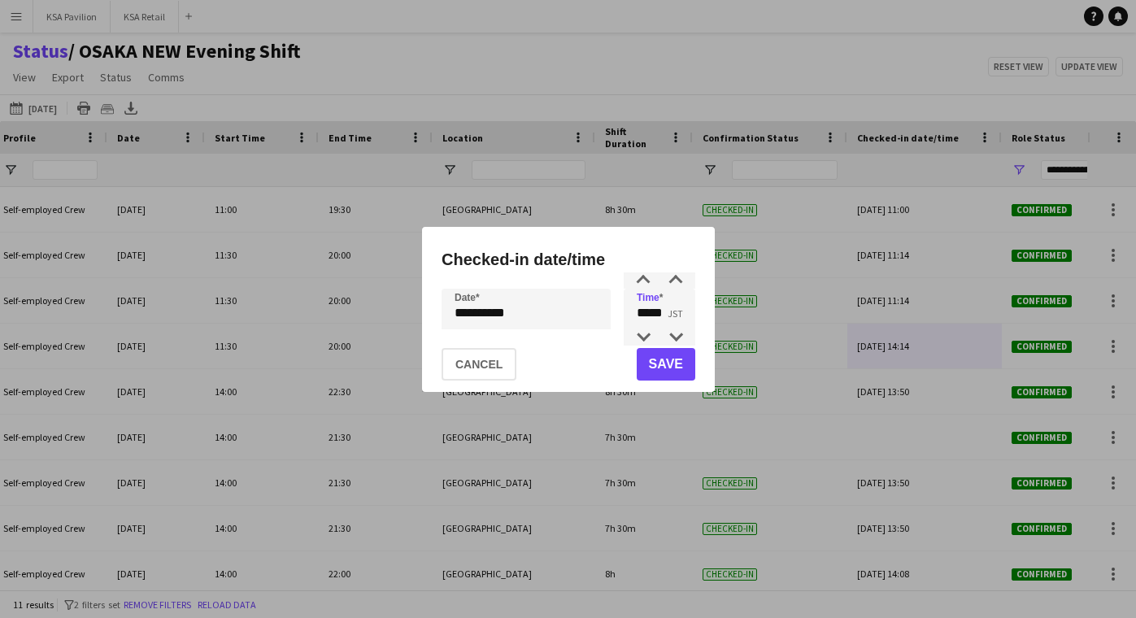
click at [670, 360] on button "Save" at bounding box center [665, 364] width 59 height 33
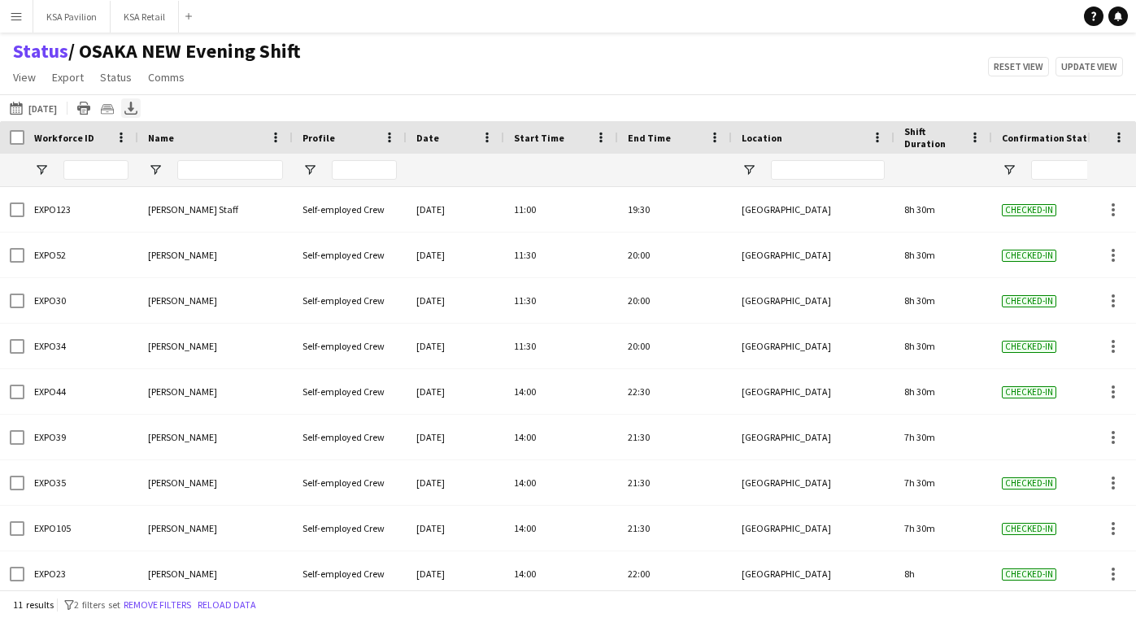
click at [126, 108] on icon "Export XLSX" at bounding box center [130, 108] width 13 height 13
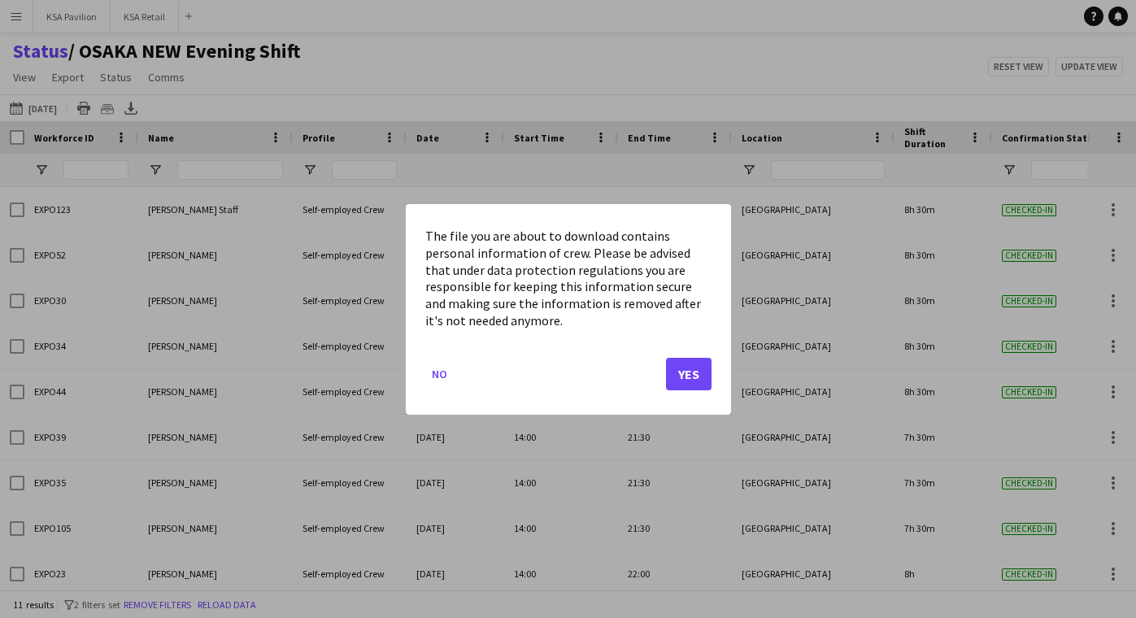
click at [686, 367] on button "Yes" at bounding box center [689, 373] width 46 height 33
